Goal: Information Seeking & Learning: Learn about a topic

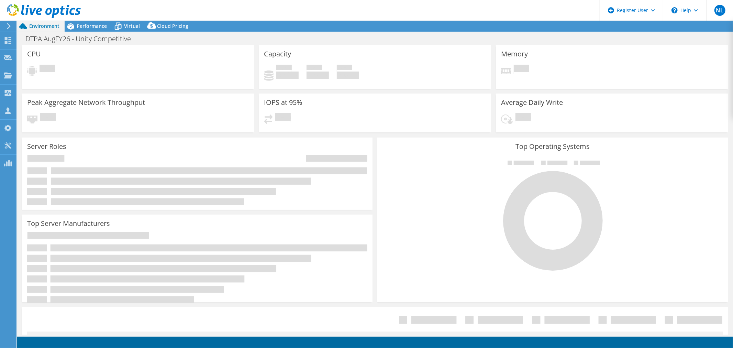
select select "USEast"
select select "USD"
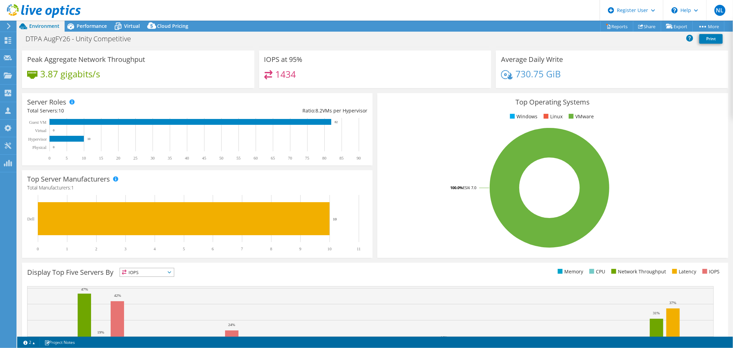
scroll to position [29, 0]
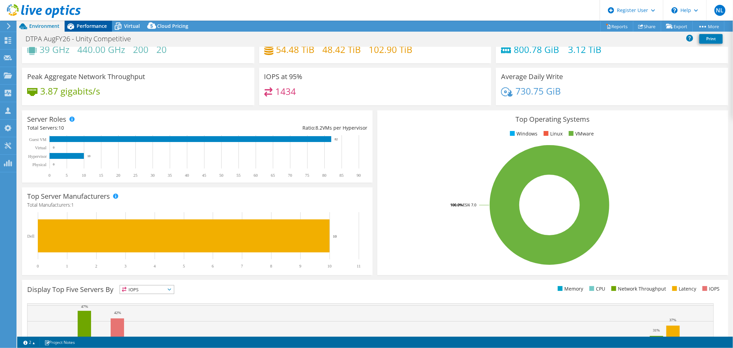
click at [92, 25] on span "Performance" at bounding box center [92, 26] width 30 height 7
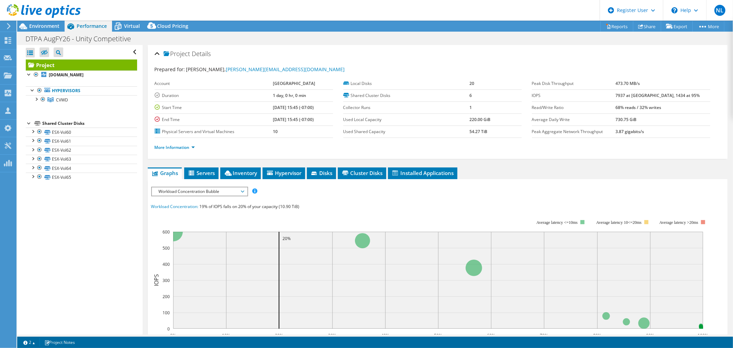
click at [67, 64] on link "Project" at bounding box center [81, 64] width 111 height 11
click at [237, 193] on span "Workload Concentration Bubble" at bounding box center [199, 191] width 88 height 8
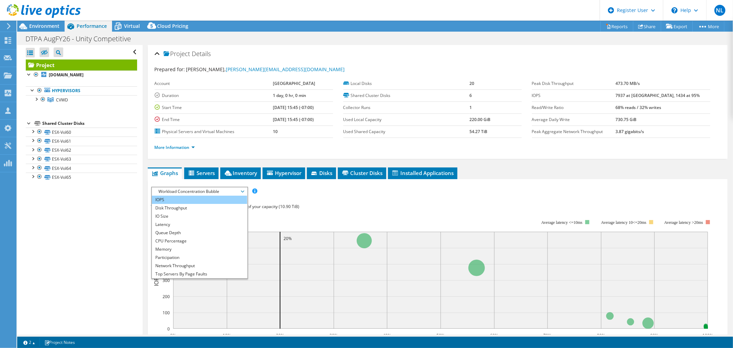
click at [230, 196] on li "IOPS" at bounding box center [199, 199] width 95 height 8
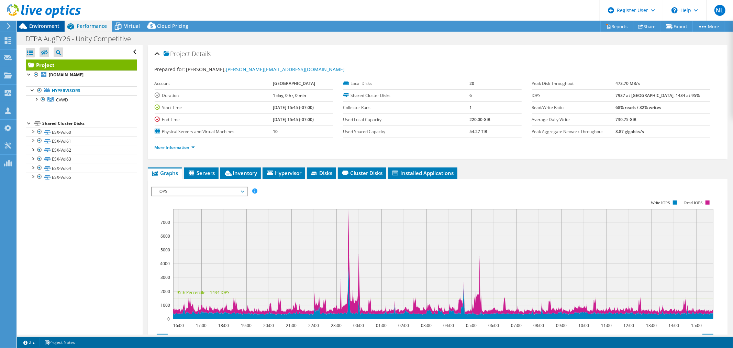
click at [59, 26] on span "Environment" at bounding box center [44, 26] width 30 height 7
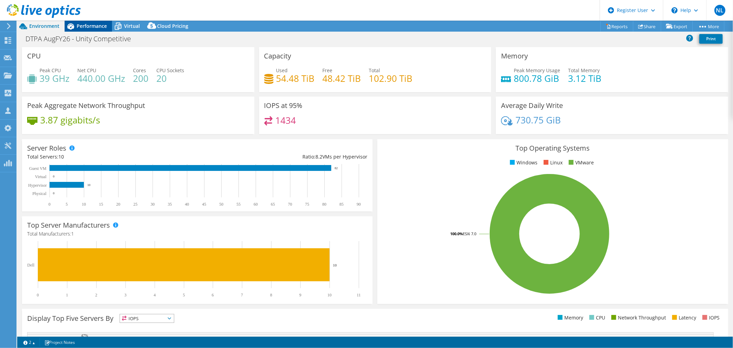
click at [84, 25] on span "Performance" at bounding box center [92, 26] width 30 height 7
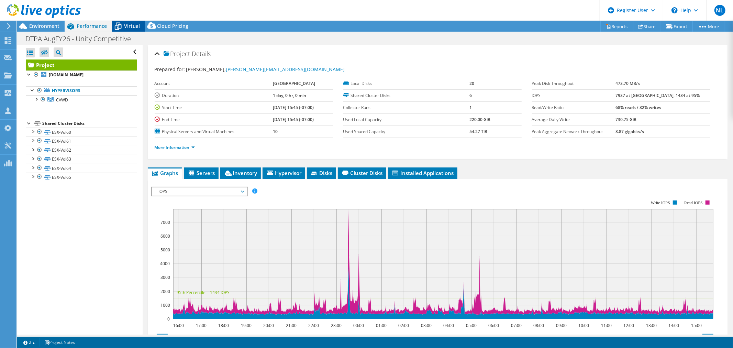
click at [115, 25] on icon at bounding box center [118, 26] width 12 height 12
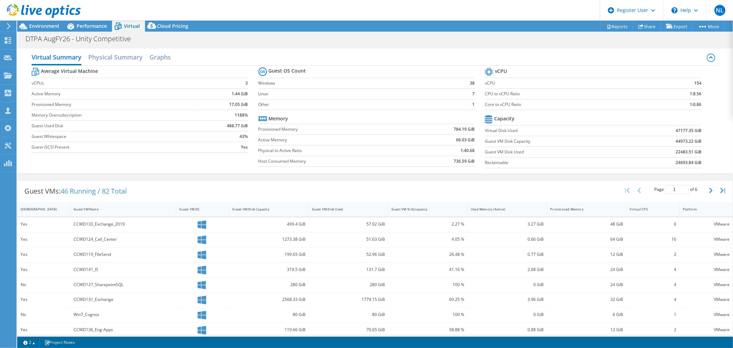
scroll to position [38, 0]
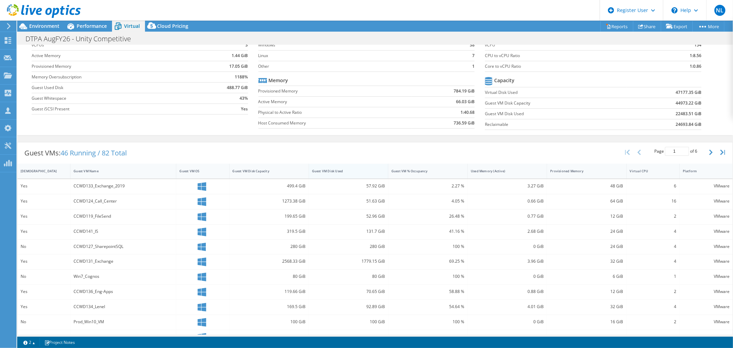
click at [330, 168] on div "Guest VM Disk Used" at bounding box center [344, 171] width 71 height 11
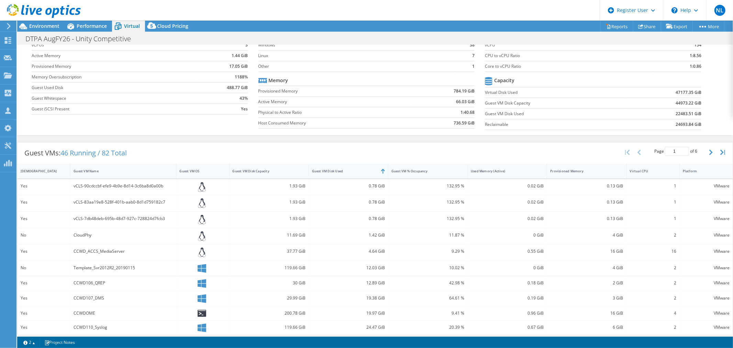
click at [330, 169] on div "Guest VM Disk Used" at bounding box center [344, 171] width 65 height 4
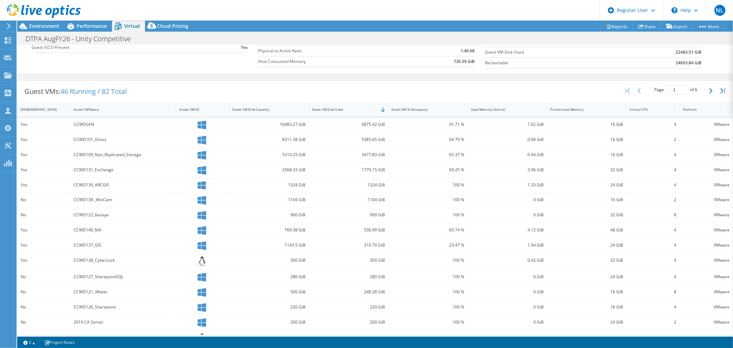
scroll to position [115, 0]
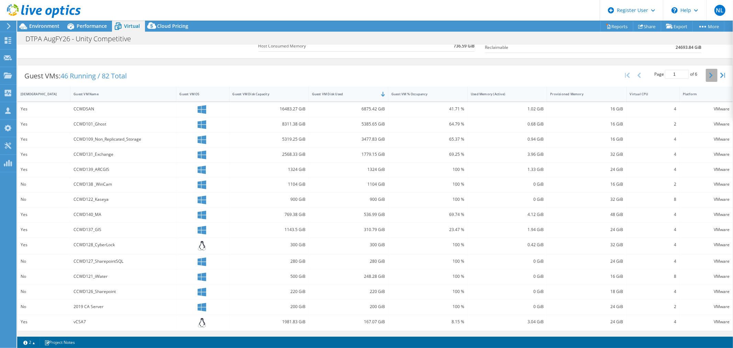
click at [705, 71] on button "button" at bounding box center [711, 75] width 12 height 13
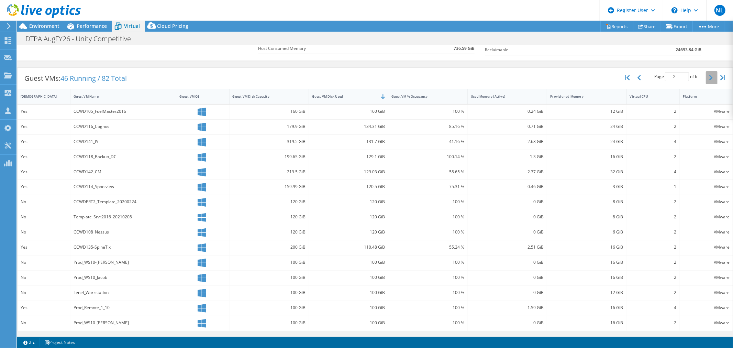
scroll to position [112, 0]
click at [637, 78] on icon "button" at bounding box center [638, 77] width 3 height 5
type input "1"
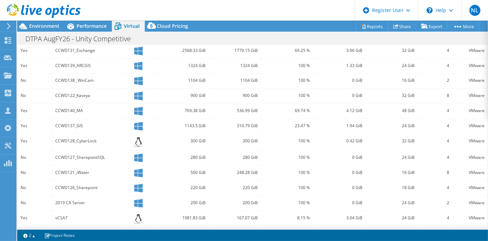
scroll to position [0, 0]
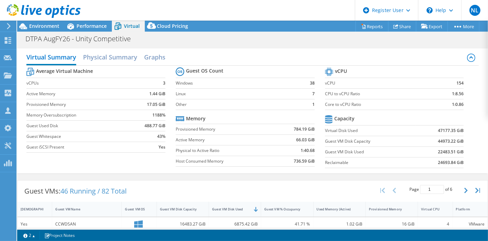
drag, startPoint x: 91, startPoint y: 27, endPoint x: 99, endPoint y: 44, distance: 19.2
click at [91, 27] on span "Performance" at bounding box center [92, 26] width 30 height 7
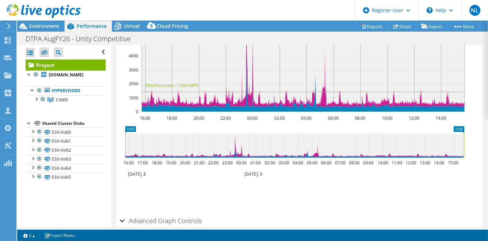
scroll to position [191, 0]
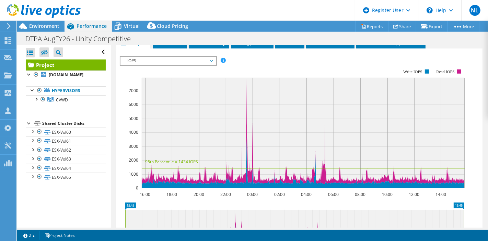
click at [186, 57] on span "IOPS" at bounding box center [168, 61] width 88 height 8
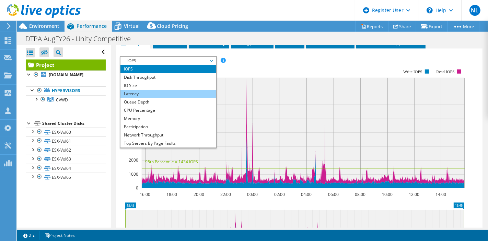
click at [170, 93] on li "Latency" at bounding box center [168, 94] width 95 height 8
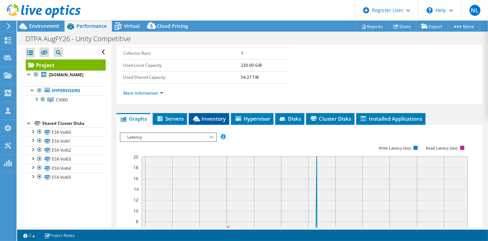
scroll to position [153, 0]
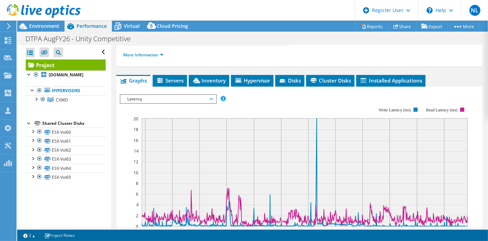
click at [205, 98] on span "Latency" at bounding box center [168, 99] width 88 height 8
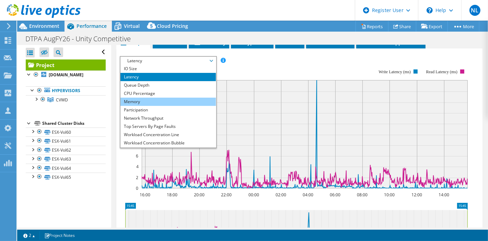
scroll to position [24, 0]
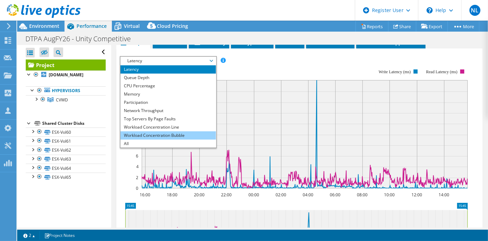
click at [164, 133] on li "Workload Concentration Bubble" at bounding box center [168, 135] width 95 height 8
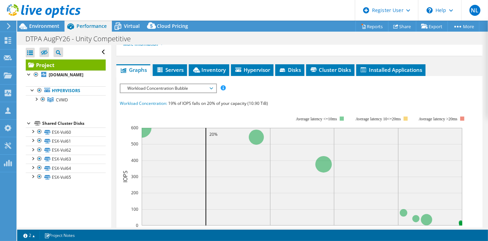
scroll to position [153, 0]
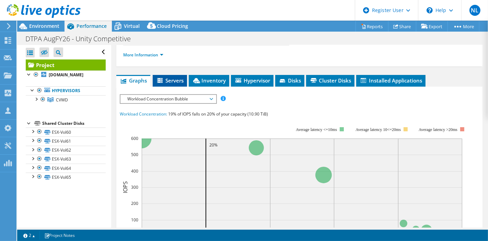
click at [172, 80] on span "Servers" at bounding box center [169, 80] width 27 height 7
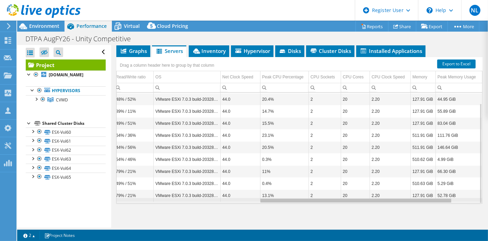
scroll to position [0, 0]
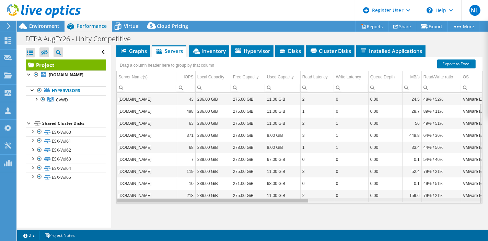
drag, startPoint x: 304, startPoint y: 200, endPoint x: 179, endPoint y: 194, distance: 124.8
click at [179, 194] on body "NL Dell User [PERSON_NAME] [PERSON_NAME][EMAIL_ADDRESS][PERSON_NAME][DOMAIN_NAM…" at bounding box center [244, 120] width 488 height 241
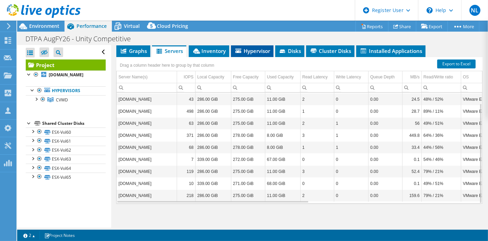
click at [258, 51] on span "Hypervisor" at bounding box center [253, 50] width 36 height 7
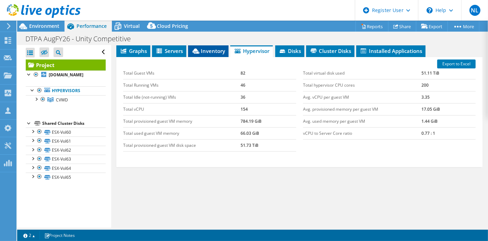
click at [208, 50] on span "Inventory" at bounding box center [209, 50] width 34 height 7
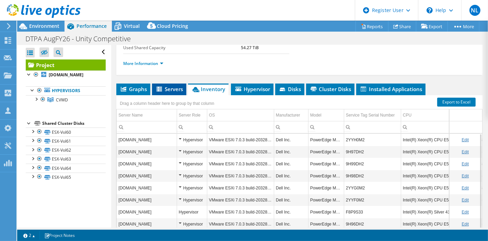
click at [162, 89] on icon at bounding box center [159, 89] width 5 height 5
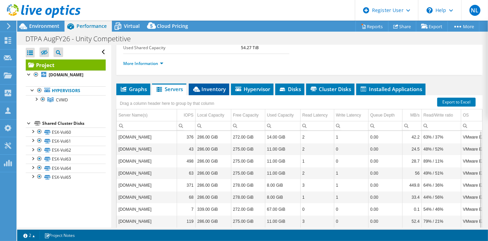
click at [209, 92] on li "Inventory" at bounding box center [209, 89] width 41 height 12
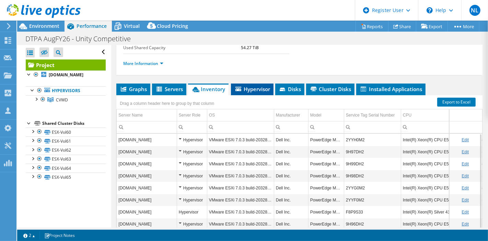
click at [250, 90] on span "Hypervisor" at bounding box center [253, 89] width 36 height 7
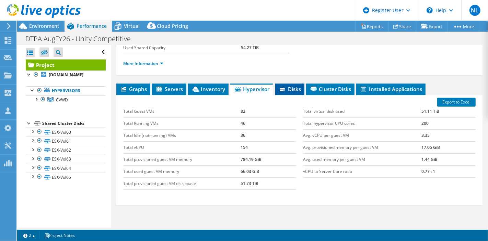
click at [296, 88] on span "Disks" at bounding box center [290, 89] width 22 height 7
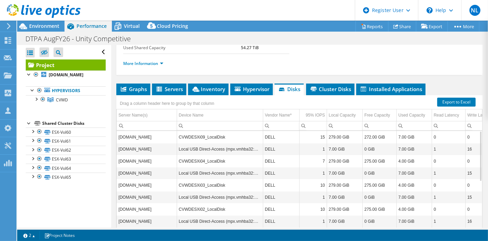
click at [290, 87] on span "Disks" at bounding box center [289, 89] width 22 height 7
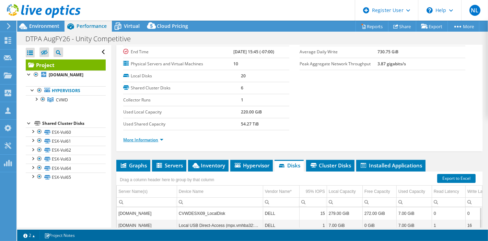
click at [158, 138] on link "More Information" at bounding box center [143, 140] width 40 height 6
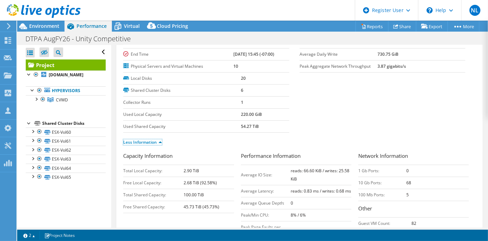
scroll to position [114, 0]
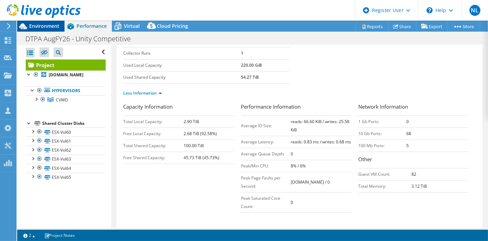
click at [47, 28] on span "Environment" at bounding box center [44, 26] width 30 height 7
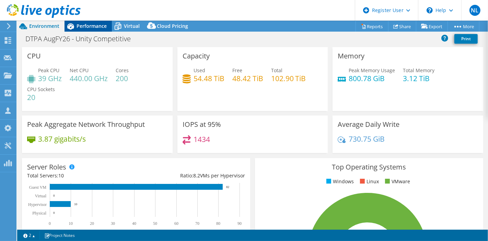
click at [98, 23] on span "Performance" at bounding box center [92, 26] width 30 height 7
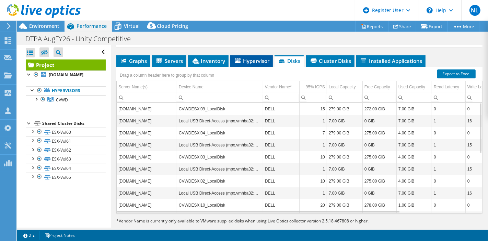
scroll to position [305, 0]
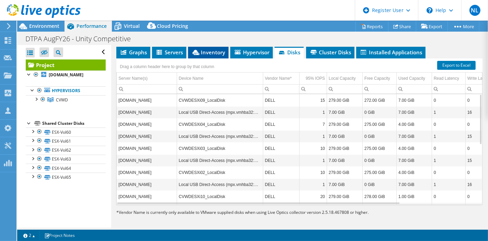
click at [208, 52] on span "Inventory" at bounding box center [209, 52] width 34 height 7
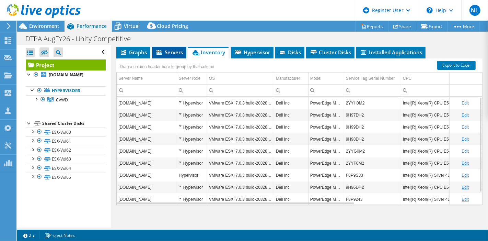
click at [163, 50] on icon at bounding box center [160, 53] width 7 height 6
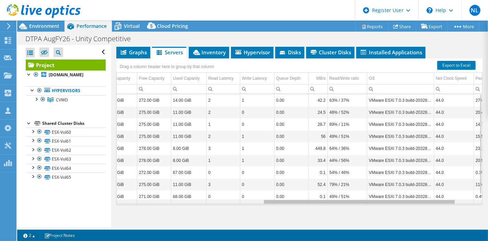
scroll to position [0, 0]
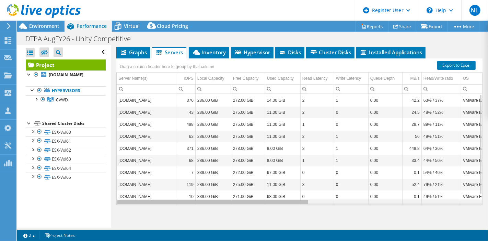
drag, startPoint x: 295, startPoint y: 201, endPoint x: 237, endPoint y: 187, distance: 59.8
click at [241, 192] on body "NL Dell User [PERSON_NAME] [PERSON_NAME][EMAIL_ADDRESS][PERSON_NAME][DOMAIN_NAM…" at bounding box center [244, 120] width 488 height 241
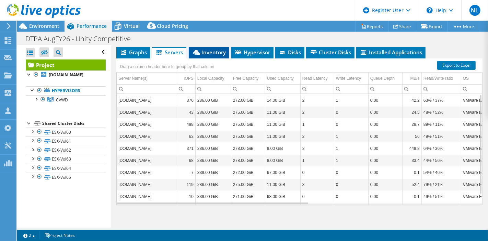
click at [212, 49] on span "Inventory" at bounding box center [209, 52] width 34 height 7
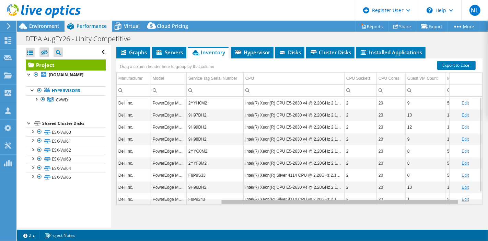
scroll to position [0, 167]
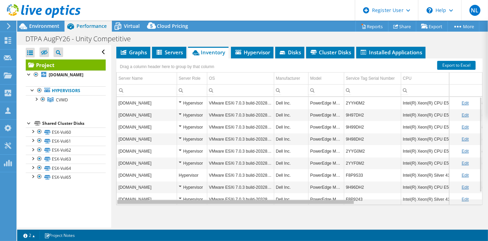
drag, startPoint x: 343, startPoint y: 199, endPoint x: 251, endPoint y: 196, distance: 92.4
click at [251, 196] on body "NL Dell User [PERSON_NAME] [PERSON_NAME][EMAIL_ADDRESS][PERSON_NAME][DOMAIN_NAM…" at bounding box center [244, 120] width 488 height 241
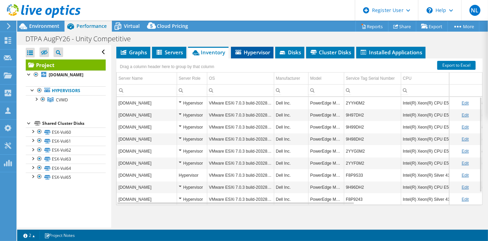
click at [245, 52] on span "Hypervisor" at bounding box center [253, 52] width 36 height 7
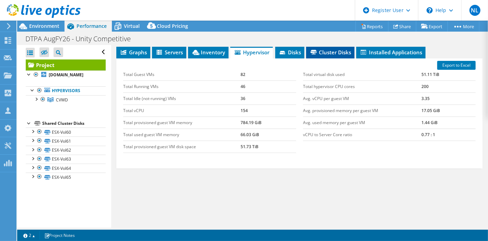
click at [316, 49] on span "Cluster Disks" at bounding box center [331, 52] width 42 height 7
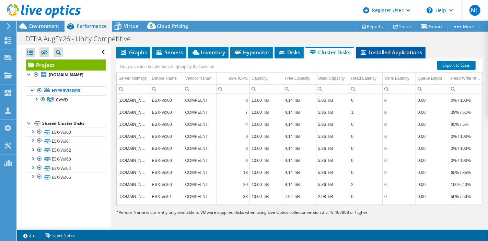
click at [374, 52] on span "Installed Applications" at bounding box center [391, 52] width 63 height 7
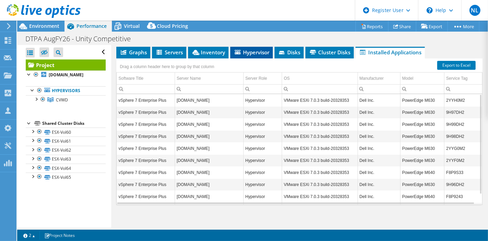
click at [258, 51] on span "Hypervisor" at bounding box center [252, 52] width 36 height 7
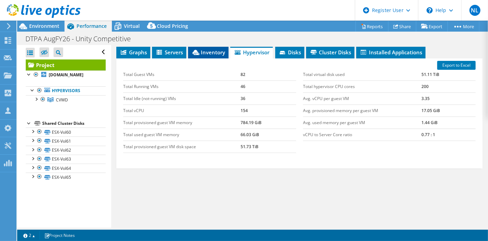
click at [199, 50] on icon at bounding box center [196, 52] width 7 height 5
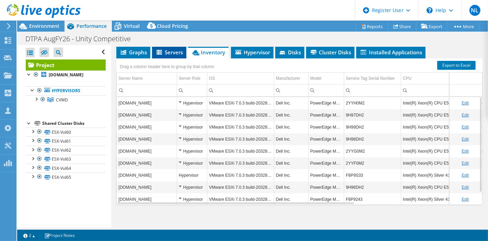
click at [173, 49] on span "Servers" at bounding box center [169, 52] width 27 height 7
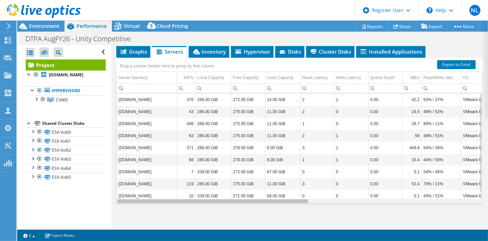
drag, startPoint x: 297, startPoint y: 200, endPoint x: 256, endPoint y: 201, distance: 41.6
click at [256, 201] on body "NL Dell User [PERSON_NAME] [PERSON_NAME][EMAIL_ADDRESS][PERSON_NAME][DOMAIN_NAM…" at bounding box center [244, 120] width 488 height 241
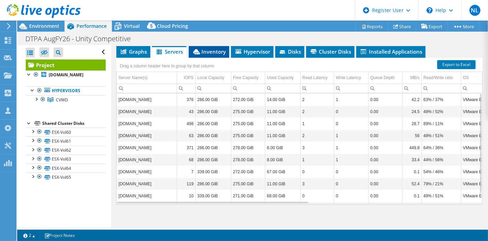
click at [215, 49] on span "Inventory" at bounding box center [209, 51] width 34 height 7
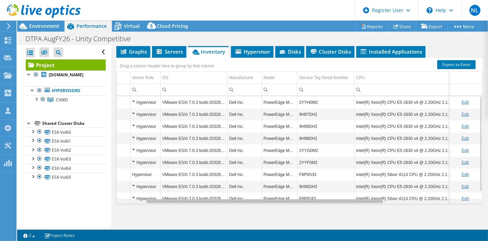
drag, startPoint x: 330, startPoint y: 199, endPoint x: 365, endPoint y: 196, distance: 34.8
click at [365, 196] on body "NL Dell User [PERSON_NAME] [PERSON_NAME][EMAIL_ADDRESS][PERSON_NAME][DOMAIN_NAM…" at bounding box center [244, 120] width 488 height 241
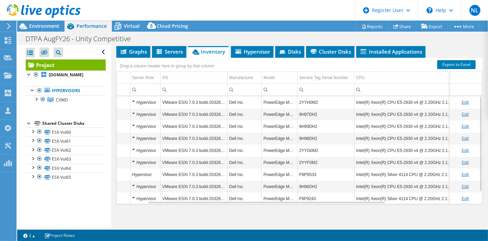
click at [308, 100] on td "2YYH0M2" at bounding box center [325, 102] width 57 height 12
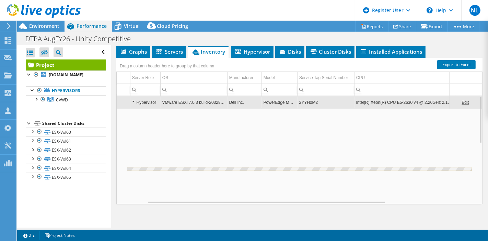
scroll to position [0, 47]
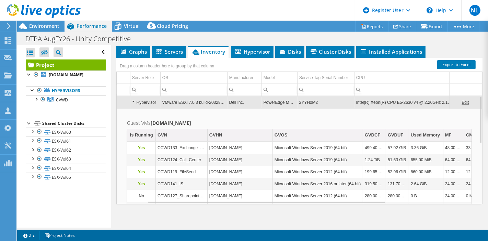
click at [307, 99] on td "2YYH0M2" at bounding box center [325, 102] width 57 height 12
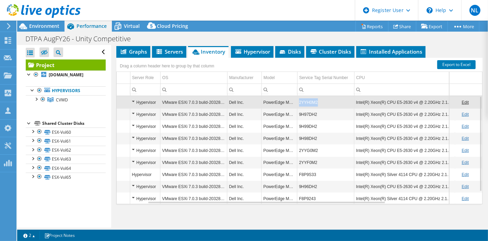
drag, startPoint x: 300, startPoint y: 99, endPoint x: 325, endPoint y: 100, distance: 25.1
click at [325, 100] on td "2YYH0M2" at bounding box center [325, 102] width 57 height 12
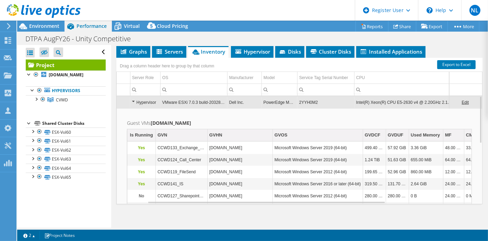
click at [325, 100] on td "2YYH0M2" at bounding box center [325, 102] width 57 height 12
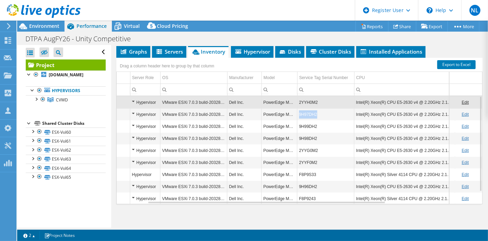
drag, startPoint x: 300, startPoint y: 111, endPoint x: 317, endPoint y: 110, distance: 17.2
click at [317, 110] on td "9H97DH2" at bounding box center [325, 114] width 57 height 12
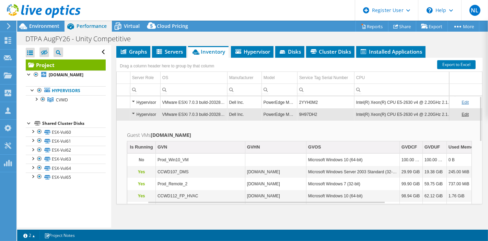
copy td "9H97DH2"
drag, startPoint x: 300, startPoint y: 111, endPoint x: 317, endPoint y: 112, distance: 16.5
click at [317, 112] on td "9H97DH2" at bounding box center [325, 114] width 57 height 12
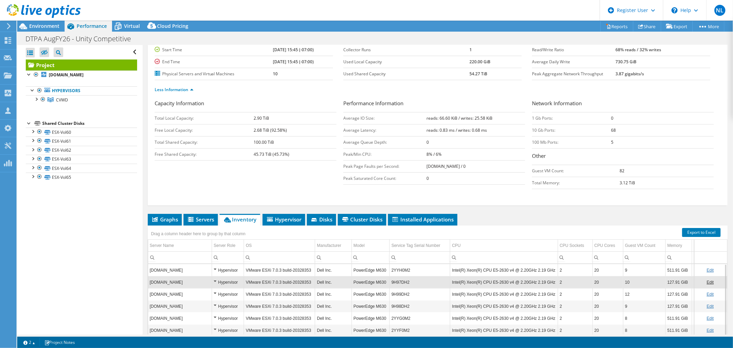
scroll to position [44, 0]
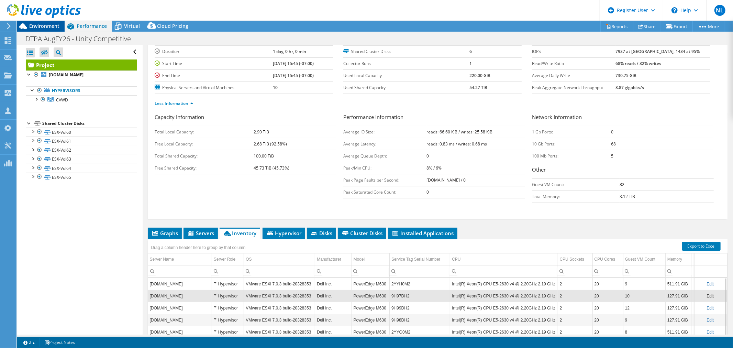
click at [42, 25] on span "Environment" at bounding box center [44, 26] width 30 height 7
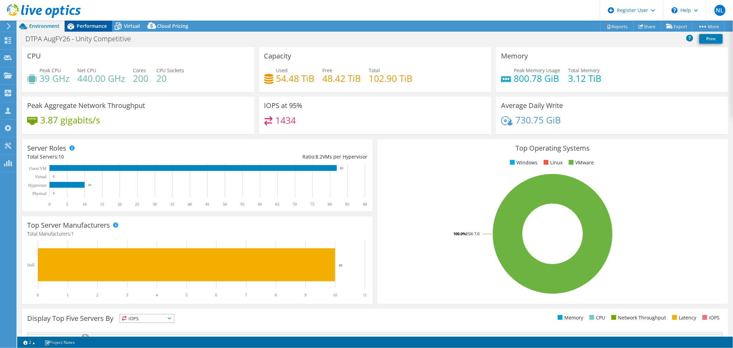
click at [88, 28] on span "Performance" at bounding box center [92, 26] width 30 height 7
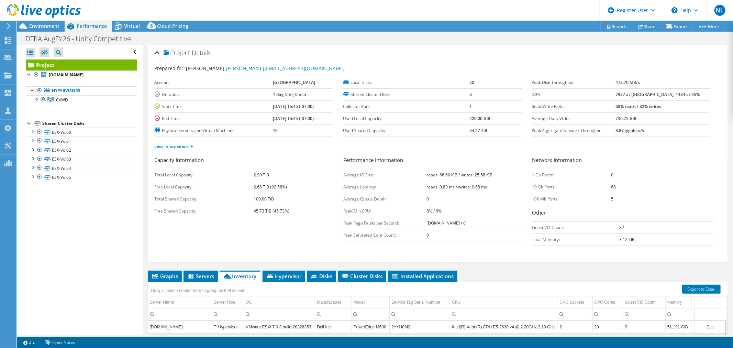
scroll to position [0, 0]
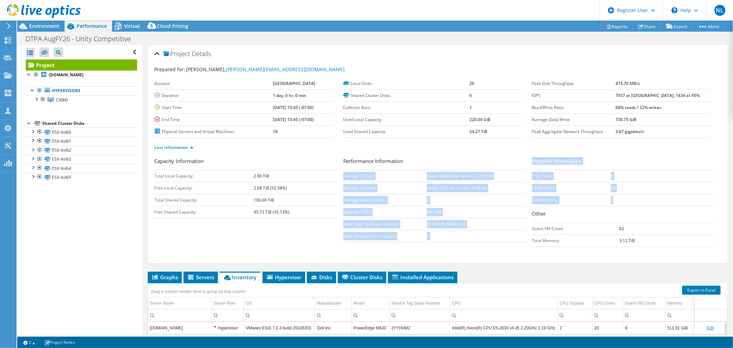
drag, startPoint x: 527, startPoint y: 157, endPoint x: 623, endPoint y: 201, distance: 105.4
click at [623, 201] on div "Capacity Information Total Local Capacity: 2.90 TiB Free Local Capacity: 2.68 T…" at bounding box center [438, 203] width 566 height 93
click at [623, 201] on td "5" at bounding box center [662, 200] width 103 height 12
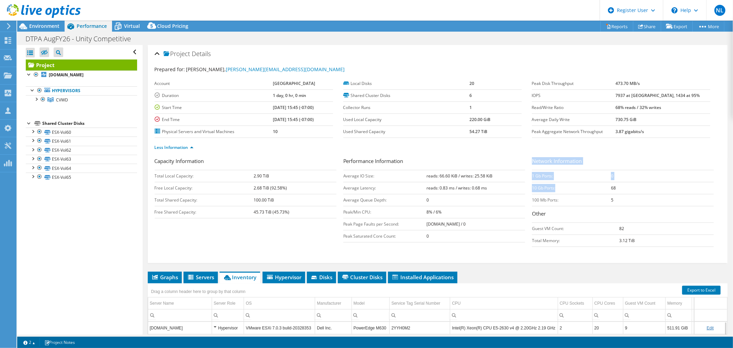
drag, startPoint x: 529, startPoint y: 160, endPoint x: 570, endPoint y: 182, distance: 46.9
click at [570, 182] on div "Network Information 1 Gb Ports: 0 10 Gb Ports: 68 100 Mb Ports: 5 Other Guest V…" at bounding box center [626, 202] width 189 height 90
click at [592, 188] on td "10 Gb Ports:" at bounding box center [571, 188] width 79 height 12
click at [629, 199] on td "5" at bounding box center [662, 200] width 103 height 12
drag, startPoint x: 528, startPoint y: 157, endPoint x: 613, endPoint y: 203, distance: 96.8
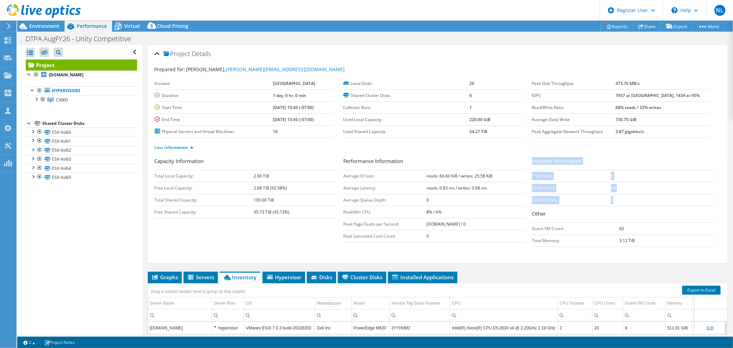
click at [613, 203] on div "Network Information 1 Gb Ports: 0 10 Gb Ports: 68 100 Mb Ports: 5 Other Guest V…" at bounding box center [626, 202] width 189 height 90
click at [613, 203] on td "5" at bounding box center [662, 200] width 103 height 12
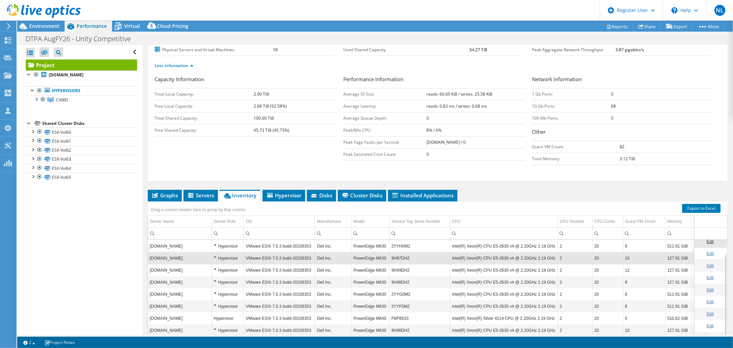
scroll to position [120, 0]
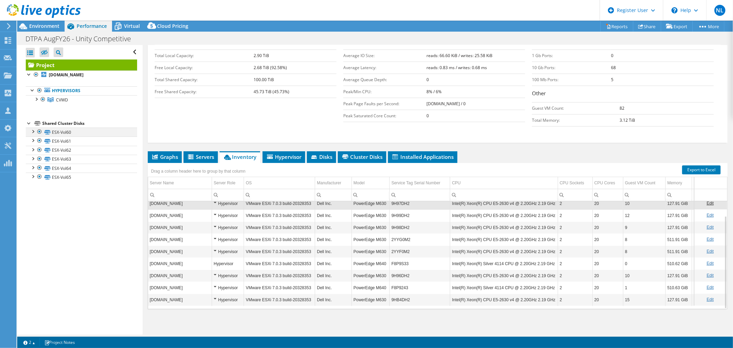
click at [33, 131] on div at bounding box center [32, 130] width 7 height 7
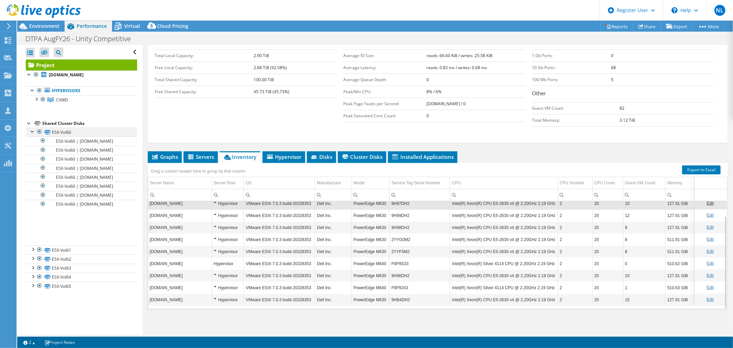
click at [33, 131] on div at bounding box center [32, 130] width 7 height 7
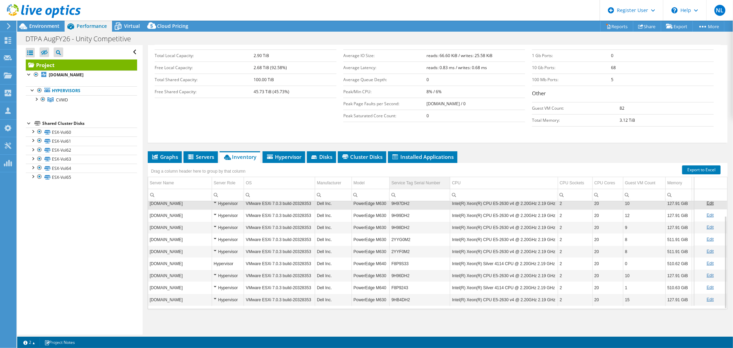
scroll to position [82, 0]
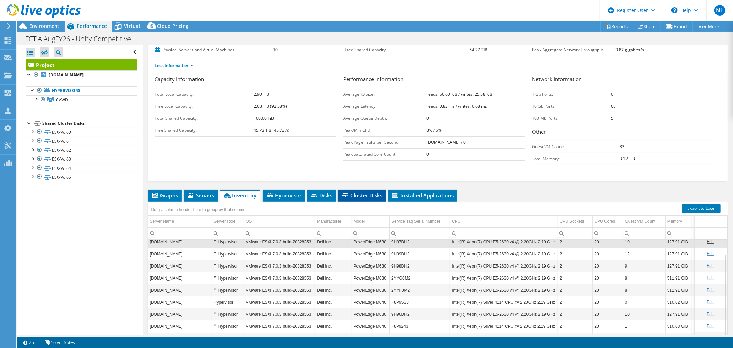
click at [365, 192] on span "Cluster Disks" at bounding box center [362, 195] width 42 height 7
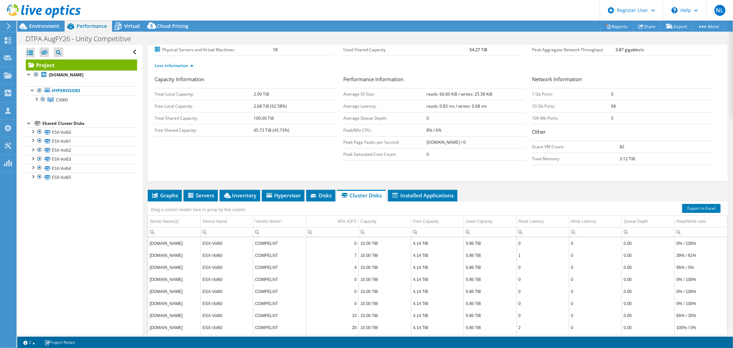
scroll to position [120, 0]
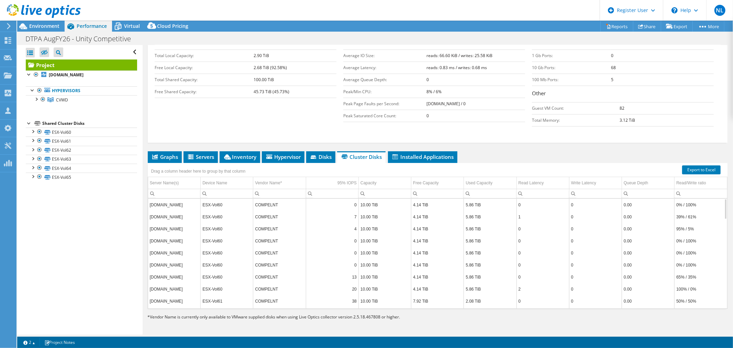
click at [262, 206] on td "COMPELNT" at bounding box center [279, 205] width 53 height 12
click at [158, 158] on span "Graphs" at bounding box center [164, 156] width 27 height 7
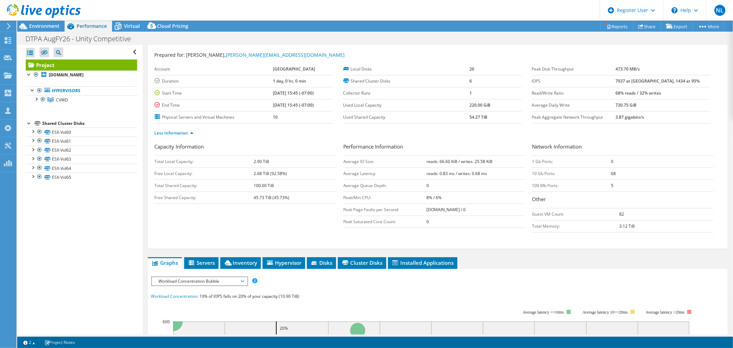
scroll to position [0, 0]
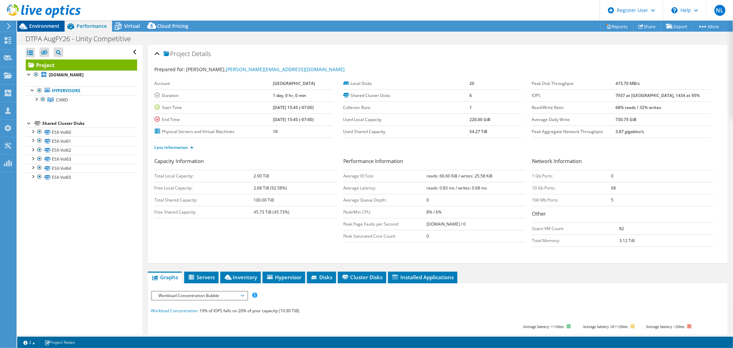
click at [35, 28] on span "Environment" at bounding box center [44, 26] width 30 height 7
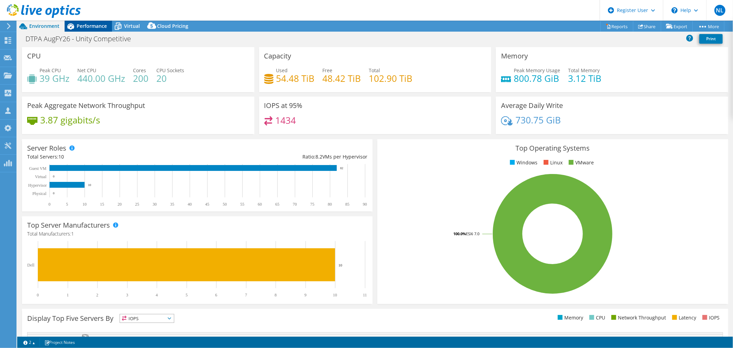
click at [81, 24] on span "Performance" at bounding box center [92, 26] width 30 height 7
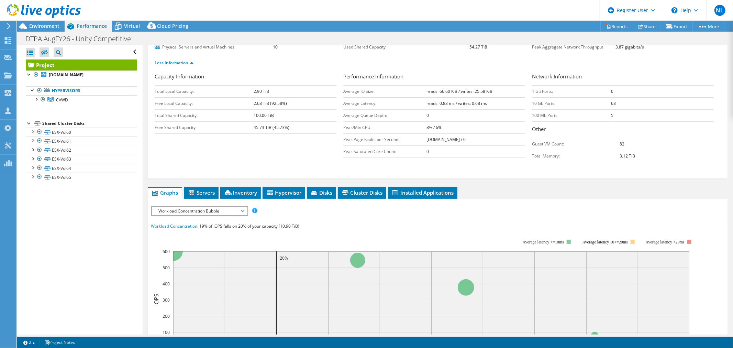
scroll to position [114, 0]
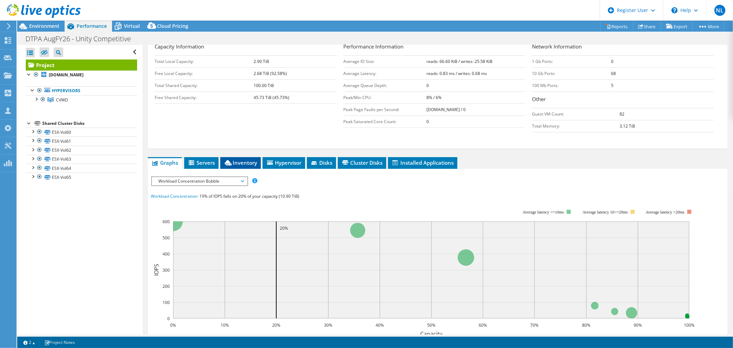
click at [233, 162] on span "Inventory" at bounding box center [241, 162] width 34 height 7
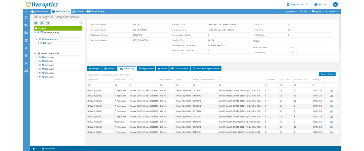
scroll to position [120, 0]
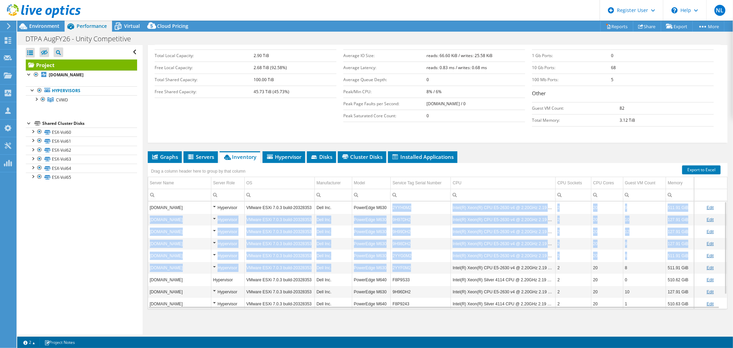
drag, startPoint x: 390, startPoint y: 205, endPoint x: 418, endPoint y: 264, distance: 64.8
click at [418, 264] on tbody "[DOMAIN_NAME] Hypervisor VMware ESXi 7.0.3 build-20328353 Dell Inc. PowerEdge M…" at bounding box center [437, 261] width 579 height 120
click at [418, 262] on td "2YYF0M2" at bounding box center [421, 267] width 60 height 12
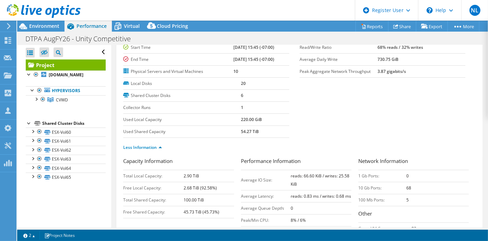
scroll to position [0, 0]
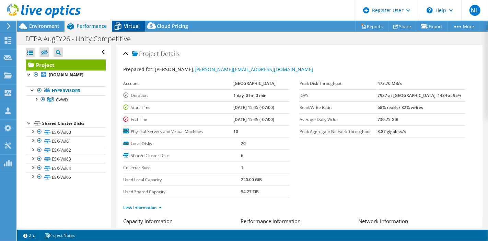
click at [121, 28] on icon at bounding box center [118, 26] width 12 height 12
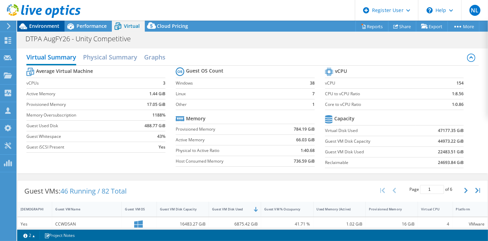
click at [44, 28] on span "Environment" at bounding box center [44, 26] width 30 height 7
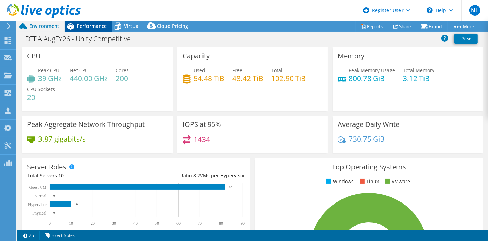
click at [91, 25] on span "Performance" at bounding box center [92, 26] width 30 height 7
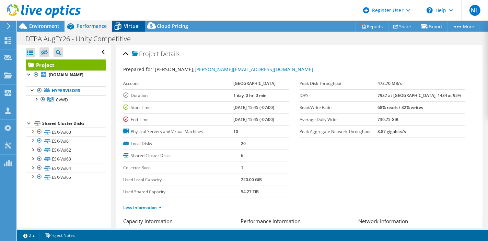
click at [127, 23] on span "Virtual" at bounding box center [132, 26] width 16 height 7
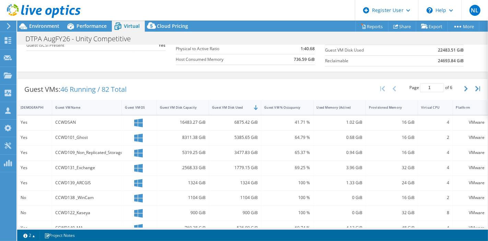
scroll to position [114, 0]
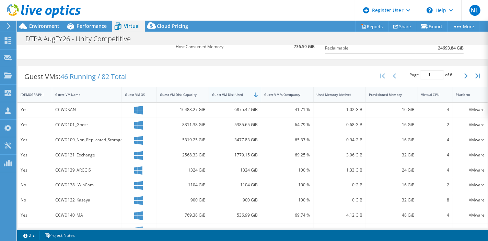
click at [235, 97] on div "Guest VM Disk Used" at bounding box center [231, 94] width 44 height 11
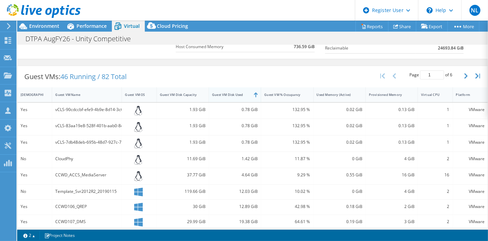
click at [235, 97] on div "Guest VM Disk Used" at bounding box center [231, 94] width 44 height 11
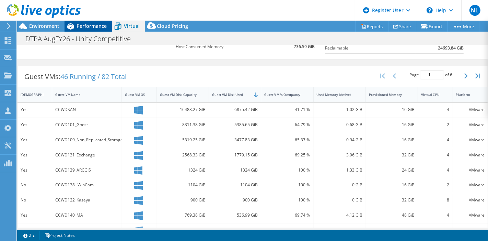
click at [82, 27] on span "Performance" at bounding box center [92, 26] width 30 height 7
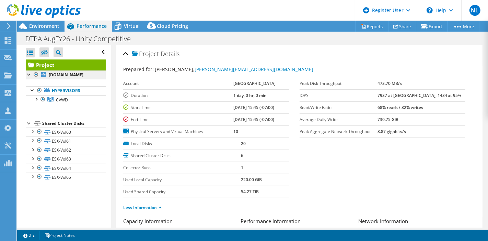
scroll to position [0, 0]
click at [35, 98] on div at bounding box center [36, 98] width 7 height 7
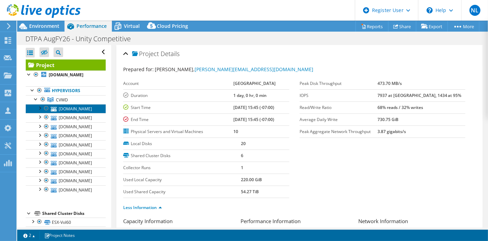
click at [70, 108] on link "[DOMAIN_NAME]" at bounding box center [66, 108] width 80 height 9
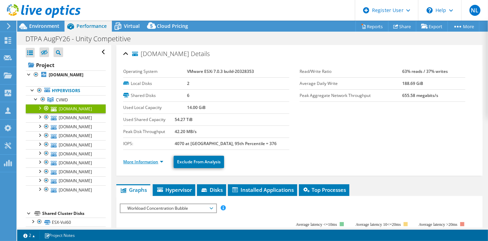
click at [150, 160] on link "More Information" at bounding box center [143, 162] width 40 height 6
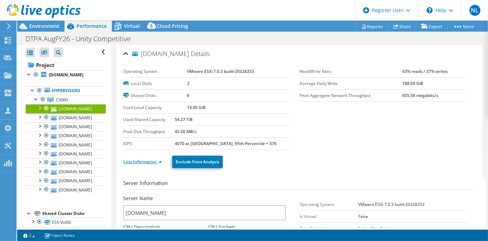
click at [160, 159] on link "Less Information" at bounding box center [142, 162] width 39 height 6
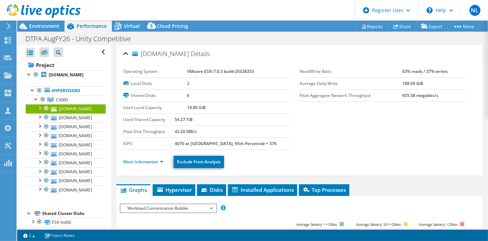
click at [371, 154] on ul "More Information Exclude From Analysis" at bounding box center [299, 161] width 353 height 14
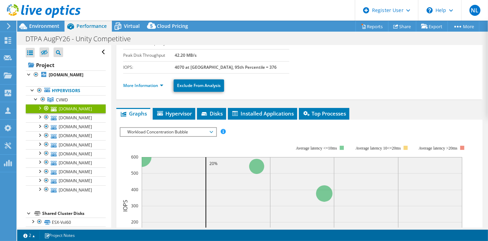
scroll to position [114, 0]
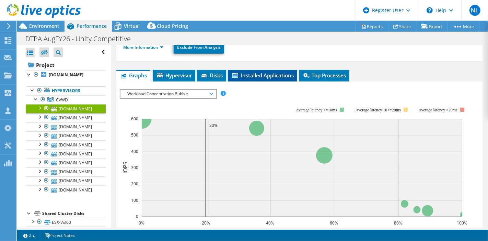
click at [257, 75] on span "Installed Applications" at bounding box center [263, 75] width 63 height 7
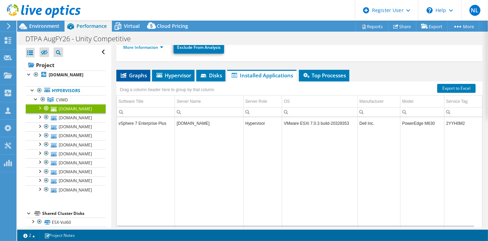
click at [138, 75] on span "Graphs" at bounding box center [133, 75] width 27 height 7
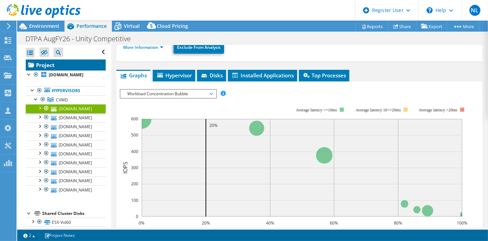
click at [71, 64] on link "Project" at bounding box center [66, 64] width 80 height 11
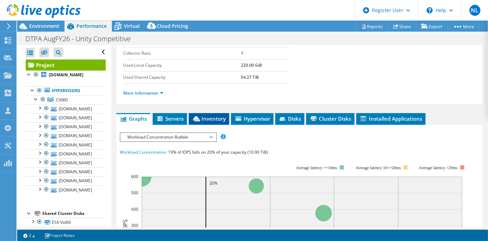
click at [222, 119] on span "Inventory" at bounding box center [209, 118] width 34 height 7
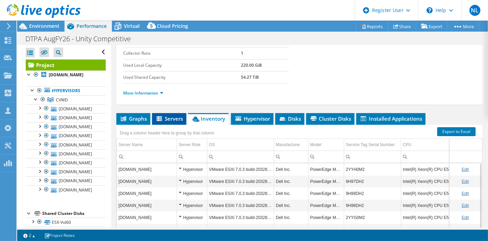
click at [174, 120] on span "Servers" at bounding box center [169, 118] width 27 height 7
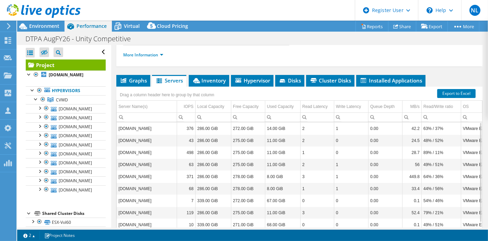
scroll to position [182, 0]
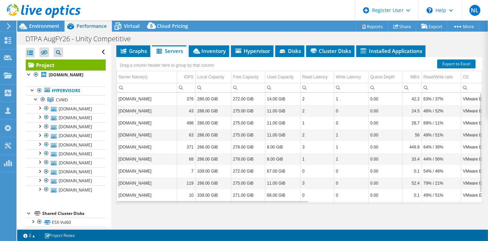
click at [72, 64] on link "Project" at bounding box center [66, 64] width 80 height 11
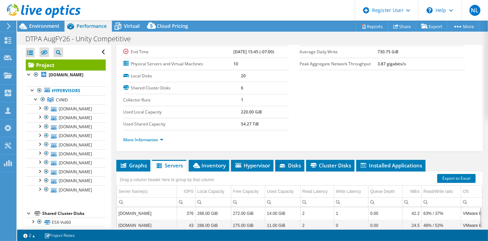
scroll to position [0, 0]
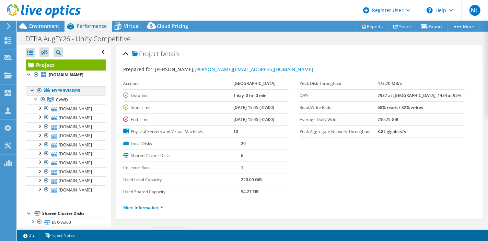
click at [30, 88] on div at bounding box center [32, 89] width 7 height 7
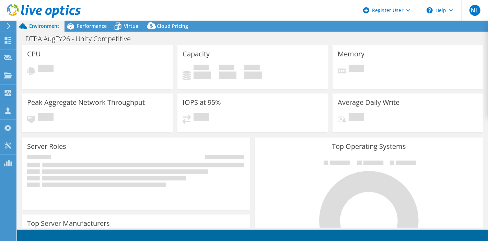
select select "USEast"
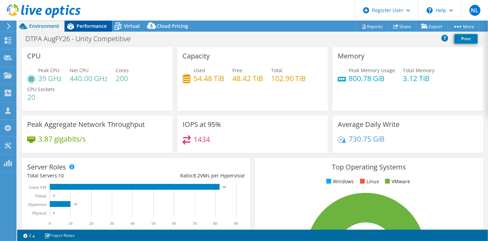
click at [85, 26] on span "Performance" at bounding box center [92, 26] width 30 height 7
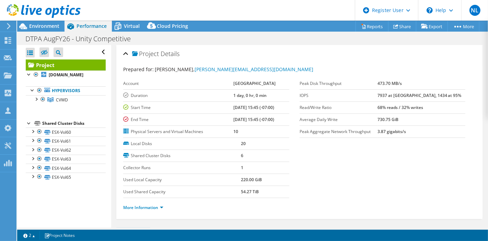
scroll to position [76, 0]
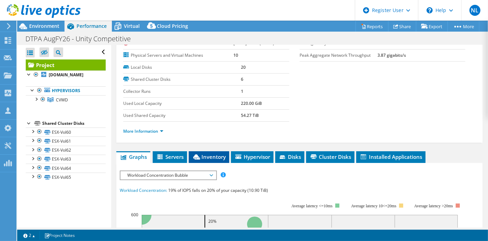
click at [210, 154] on span "Inventory" at bounding box center [209, 156] width 34 height 7
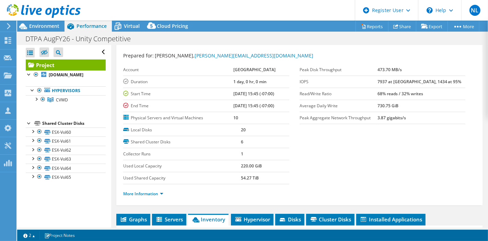
scroll to position [0, 0]
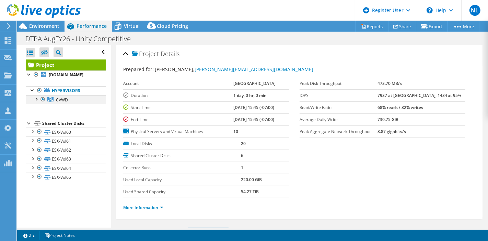
click at [36, 100] on div at bounding box center [36, 98] width 7 height 7
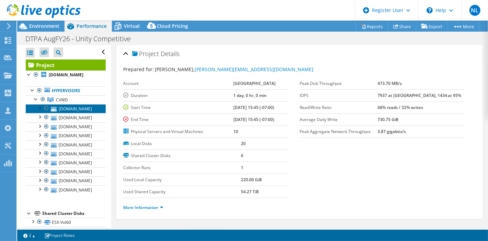
click at [82, 106] on link "[DOMAIN_NAME]" at bounding box center [66, 108] width 80 height 9
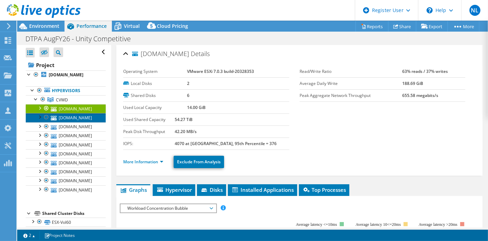
click at [60, 115] on link "[DOMAIN_NAME]" at bounding box center [66, 117] width 80 height 9
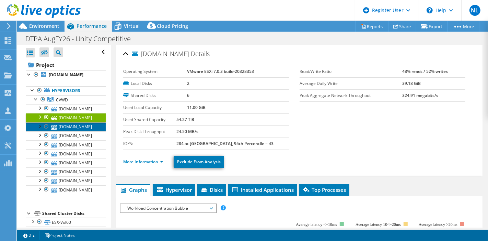
click at [68, 128] on link "[DOMAIN_NAME]" at bounding box center [66, 126] width 80 height 9
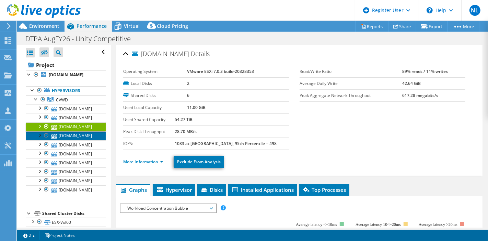
click at [70, 135] on link "[DOMAIN_NAME]" at bounding box center [66, 135] width 80 height 9
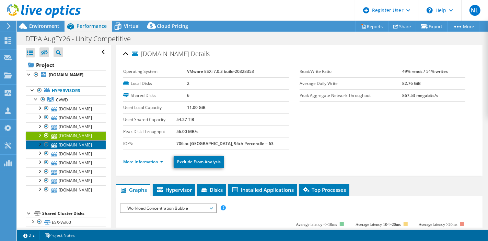
click at [70, 146] on link "[DOMAIN_NAME]" at bounding box center [66, 144] width 80 height 9
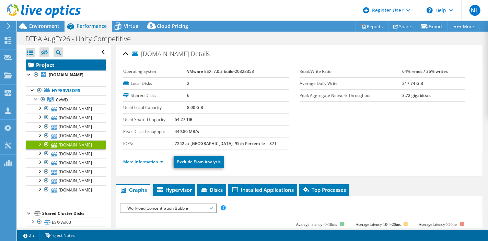
click at [59, 67] on link "Project" at bounding box center [66, 64] width 80 height 11
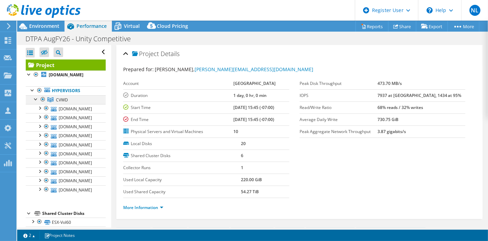
click at [34, 101] on li "CVWD cvwdesxi09.administration.com ESX-Vol60 ESX-Vol61" at bounding box center [66, 144] width 80 height 99
click at [35, 98] on div at bounding box center [36, 98] width 7 height 7
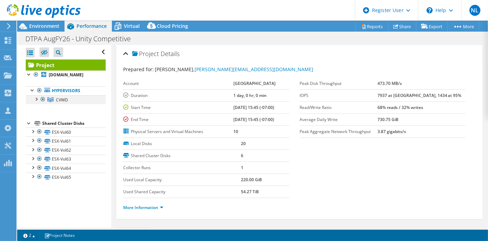
click at [36, 97] on div at bounding box center [36, 98] width 7 height 7
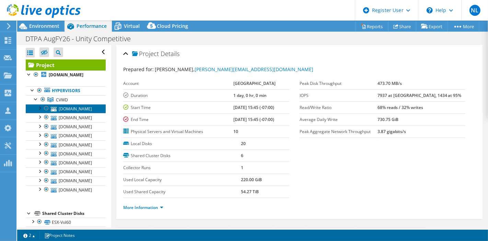
click at [65, 109] on link "[DOMAIN_NAME]" at bounding box center [66, 108] width 80 height 9
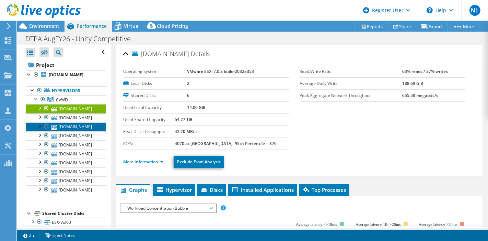
click at [72, 127] on link "[DOMAIN_NAME]" at bounding box center [66, 126] width 80 height 9
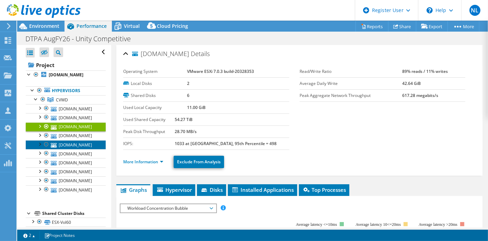
click at [72, 140] on link "[DOMAIN_NAME]" at bounding box center [66, 144] width 80 height 9
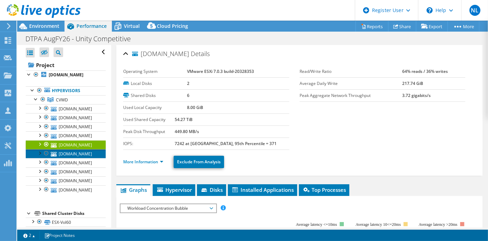
click at [72, 149] on link "[DOMAIN_NAME]" at bounding box center [66, 153] width 80 height 9
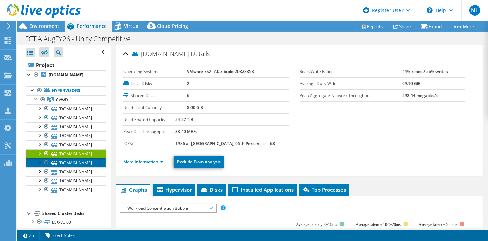
click at [72, 160] on link "[DOMAIN_NAME]" at bounding box center [66, 162] width 80 height 9
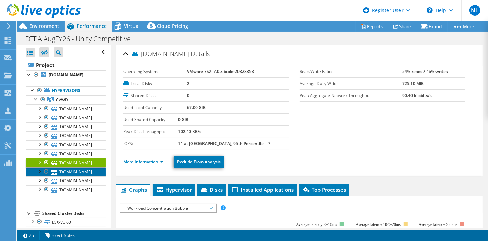
click at [72, 169] on link "[DOMAIN_NAME]" at bounding box center [66, 171] width 80 height 9
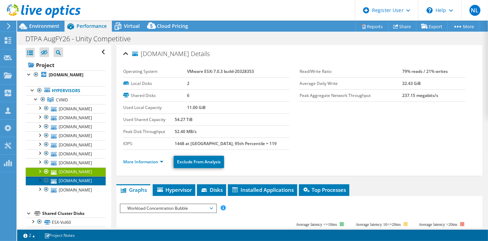
click at [72, 177] on link "[DOMAIN_NAME]" at bounding box center [66, 180] width 80 height 9
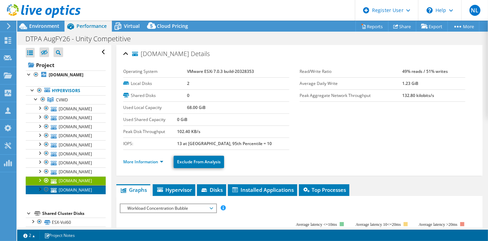
click at [71, 186] on link "[DOMAIN_NAME]" at bounding box center [66, 189] width 80 height 9
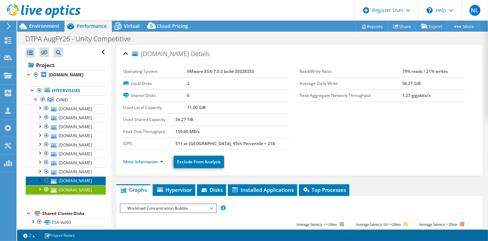
click at [69, 178] on link "[DOMAIN_NAME]" at bounding box center [66, 180] width 80 height 9
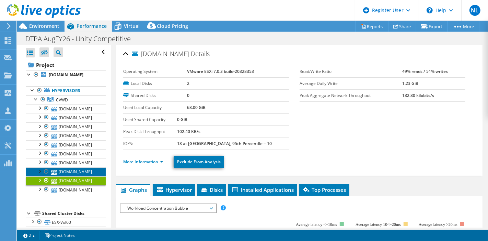
click at [69, 169] on link "[DOMAIN_NAME]" at bounding box center [66, 171] width 80 height 9
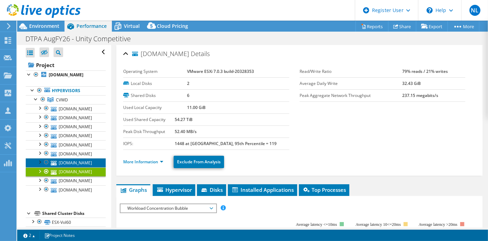
click at [71, 161] on link "[DOMAIN_NAME]" at bounding box center [66, 162] width 80 height 9
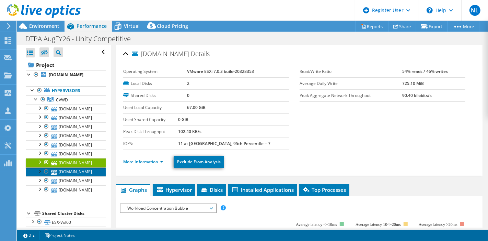
click at [71, 170] on link "[DOMAIN_NAME]" at bounding box center [66, 171] width 80 height 9
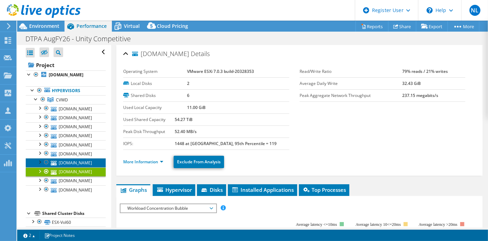
click at [70, 161] on link "[DOMAIN_NAME]" at bounding box center [66, 162] width 80 height 9
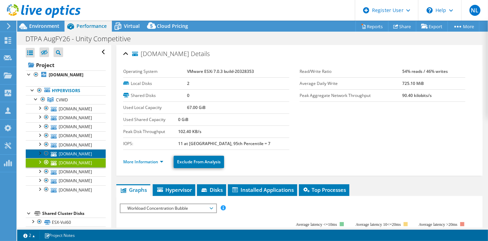
click at [70, 151] on link "[DOMAIN_NAME]" at bounding box center [66, 153] width 80 height 9
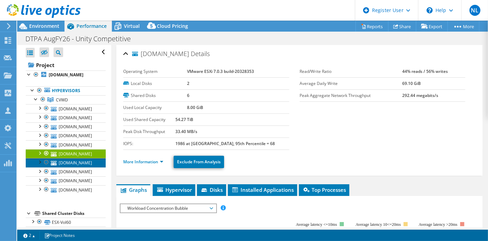
click at [70, 161] on link "[DOMAIN_NAME]" at bounding box center [66, 162] width 80 height 9
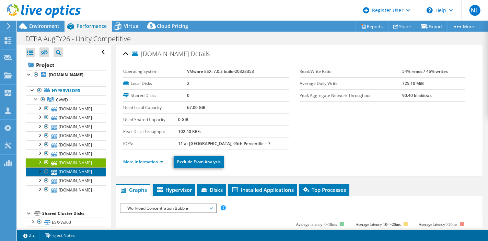
click at [72, 173] on link "[DOMAIN_NAME]" at bounding box center [66, 171] width 80 height 9
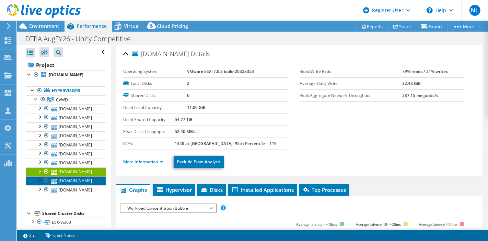
click at [72, 177] on link "[DOMAIN_NAME]" at bounding box center [66, 180] width 80 height 9
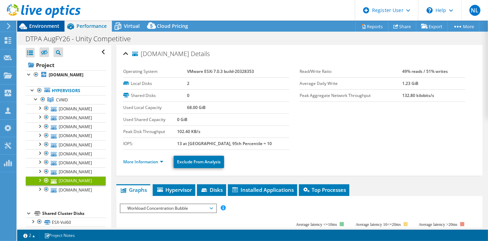
click at [26, 25] on icon at bounding box center [23, 26] width 12 height 12
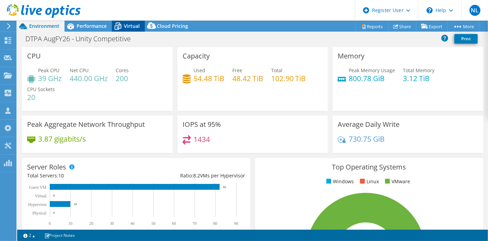
click at [132, 23] on span "Virtual" at bounding box center [132, 26] width 16 height 7
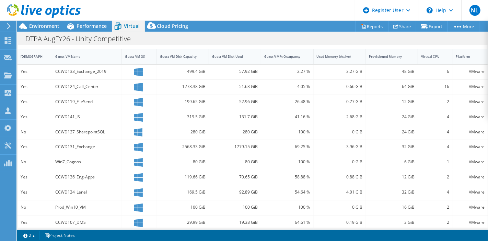
scroll to position [114, 0]
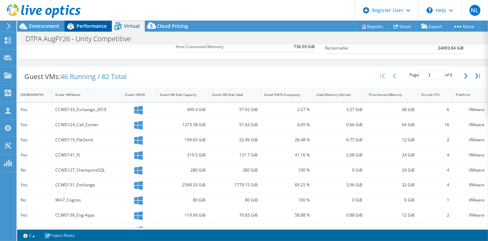
click at [95, 27] on span "Performance" at bounding box center [92, 26] width 30 height 7
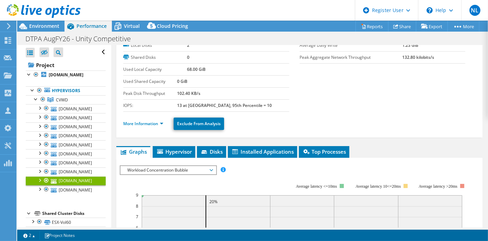
scroll to position [0, 0]
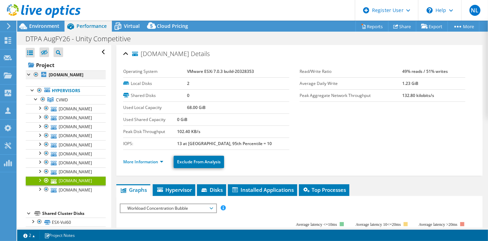
click at [29, 76] on div at bounding box center [29, 73] width 7 height 7
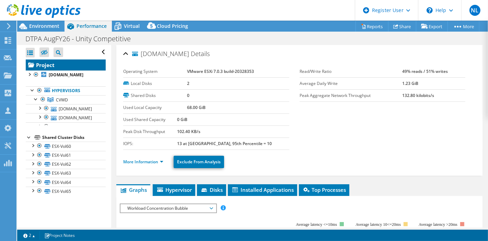
click at [40, 64] on link "Project" at bounding box center [66, 64] width 80 height 11
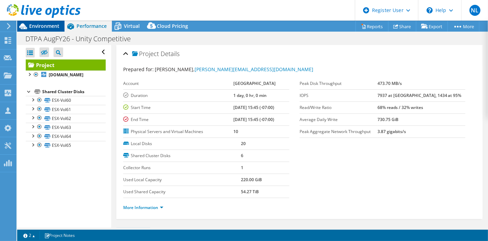
click at [45, 28] on span "Environment" at bounding box center [44, 26] width 30 height 7
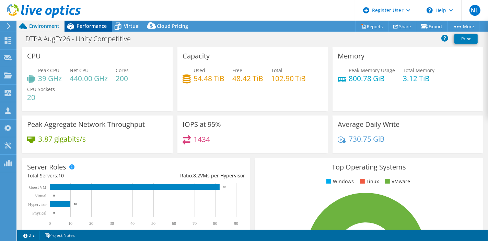
click at [78, 25] on span "Performance" at bounding box center [92, 26] width 30 height 7
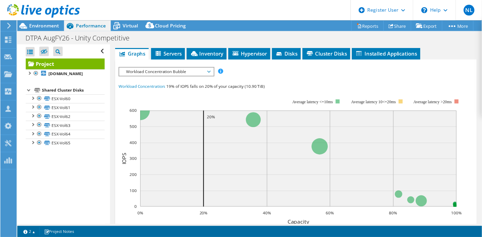
scroll to position [191, 0]
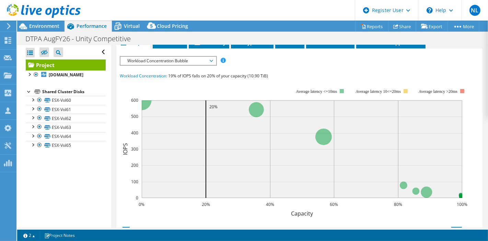
click at [207, 61] on span "Workload Concentration Bubble" at bounding box center [168, 61] width 88 height 8
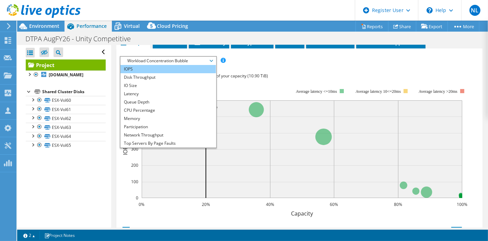
click at [145, 67] on li "IOPS" at bounding box center [168, 69] width 95 height 8
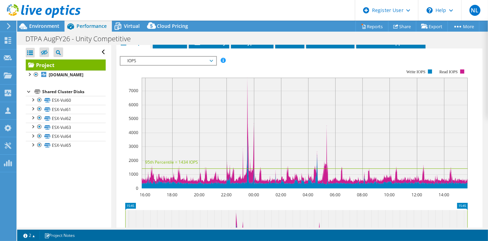
click at [143, 57] on span "IOPS" at bounding box center [168, 61] width 88 height 8
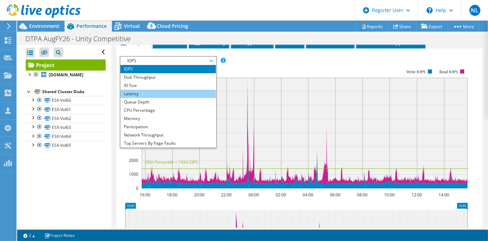
click at [140, 90] on li "Latency" at bounding box center [168, 94] width 95 height 8
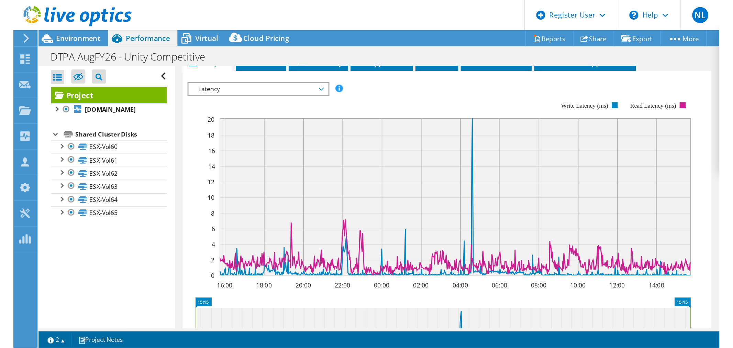
scroll to position [131, 0]
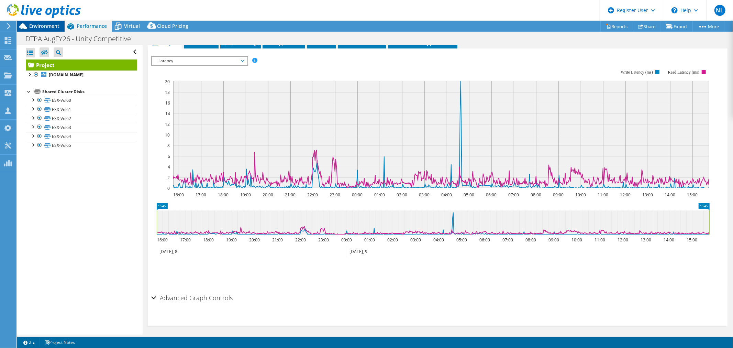
click at [49, 27] on span "Environment" at bounding box center [44, 26] width 30 height 7
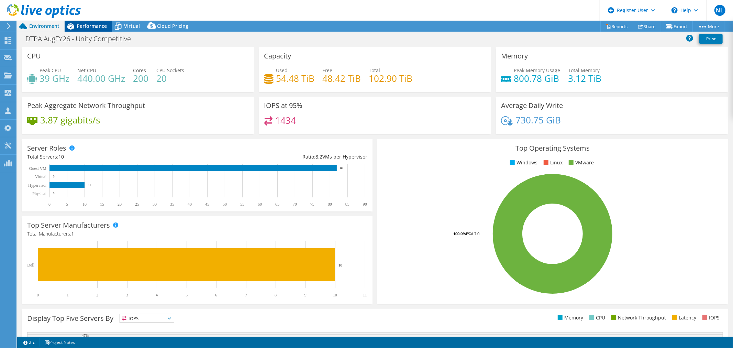
click at [96, 25] on span "Performance" at bounding box center [92, 26] width 30 height 7
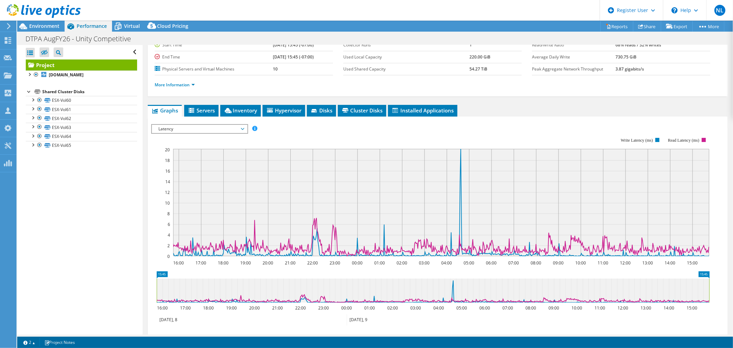
scroll to position [0, 0]
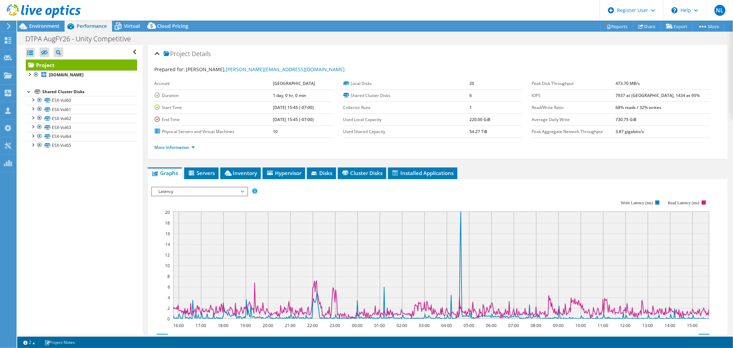
click at [46, 65] on link "Project" at bounding box center [81, 64] width 111 height 11
drag, startPoint x: 263, startPoint y: 95, endPoint x: 308, endPoint y: 94, distance: 45.0
click at [308, 94] on tr "Duration 1 day, 0 hr, 0 min" at bounding box center [244, 95] width 178 height 12
click at [308, 94] on td "1 day, 0 hr, 0 min" at bounding box center [303, 95] width 60 height 12
drag, startPoint x: 263, startPoint y: 94, endPoint x: 303, endPoint y: 95, distance: 39.5
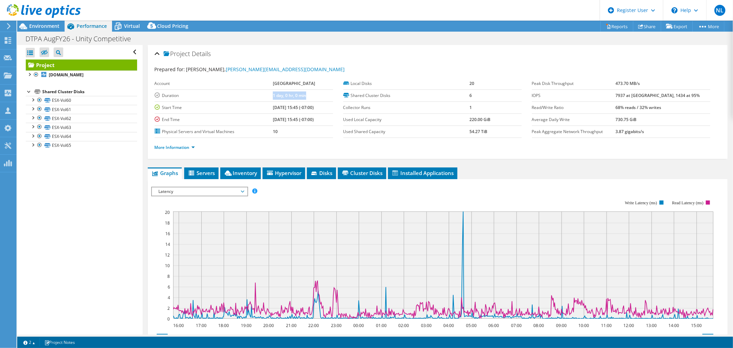
click at [303, 95] on tr "Duration 1 day, 0 hr, 0 min" at bounding box center [244, 95] width 178 height 12
click at [303, 95] on td "1 day, 0 hr, 0 min" at bounding box center [303, 95] width 60 height 12
click at [29, 73] on div at bounding box center [29, 73] width 7 height 7
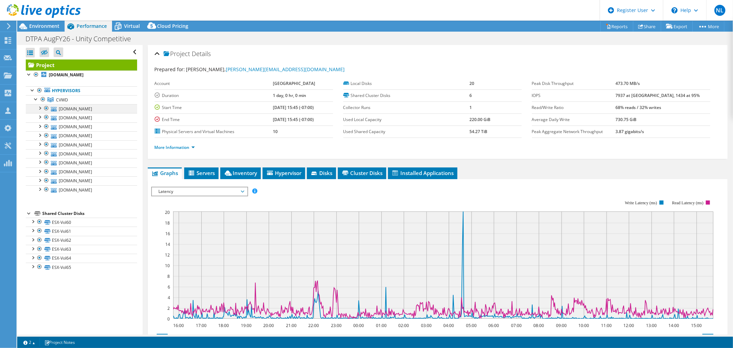
click at [40, 108] on div at bounding box center [39, 107] width 7 height 7
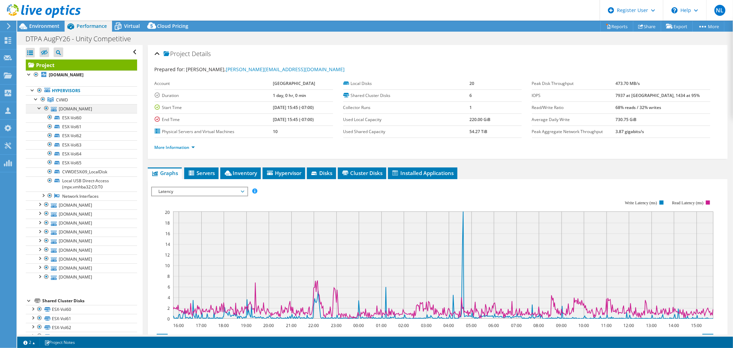
click at [39, 110] on div at bounding box center [39, 107] width 7 height 7
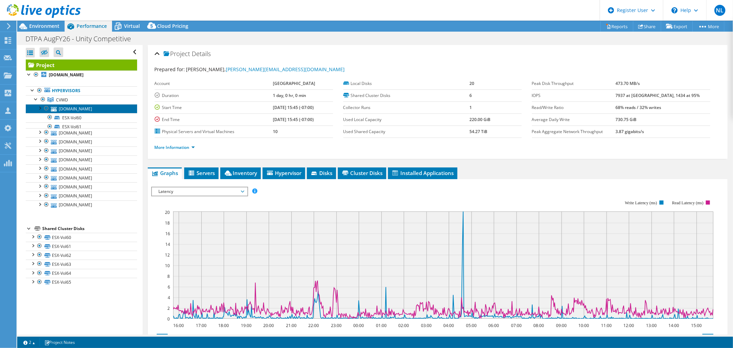
click at [74, 108] on link "[DOMAIN_NAME]" at bounding box center [81, 108] width 111 height 9
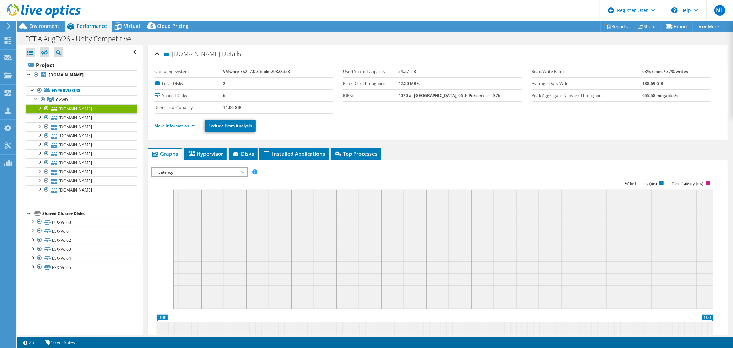
drag, startPoint x: 220, startPoint y: 96, endPoint x: 231, endPoint y: 95, distance: 10.7
click at [231, 95] on tr "Shared Disks 6" at bounding box center [244, 95] width 178 height 12
click at [231, 95] on td "6" at bounding box center [278, 95] width 110 height 12
drag, startPoint x: 221, startPoint y: 83, endPoint x: 229, endPoint y: 83, distance: 8.9
click at [229, 83] on tr "Local Disks 2" at bounding box center [244, 83] width 178 height 12
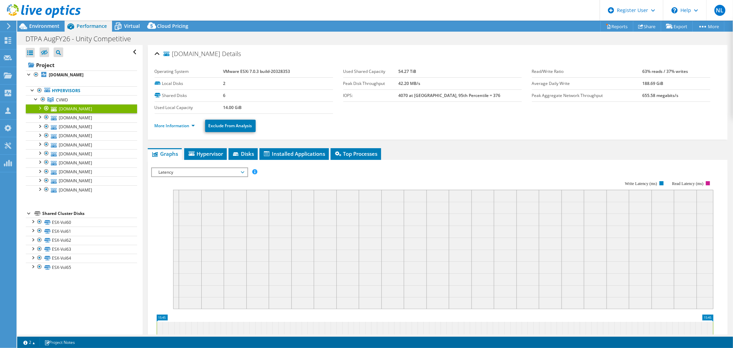
click at [229, 83] on td "2" at bounding box center [278, 83] width 110 height 12
click at [76, 182] on link "[DOMAIN_NAME]" at bounding box center [81, 180] width 111 height 9
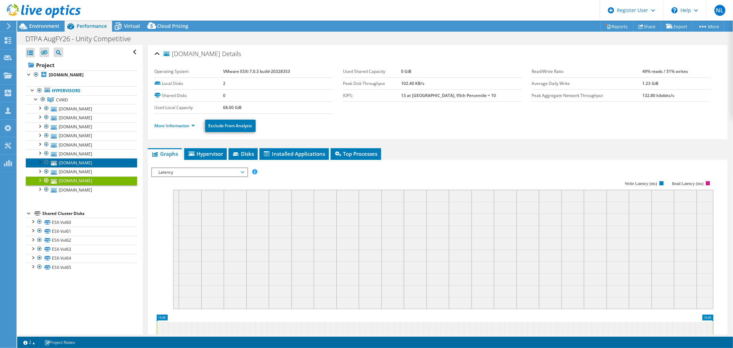
click at [78, 164] on link "[DOMAIN_NAME]" at bounding box center [81, 162] width 111 height 9
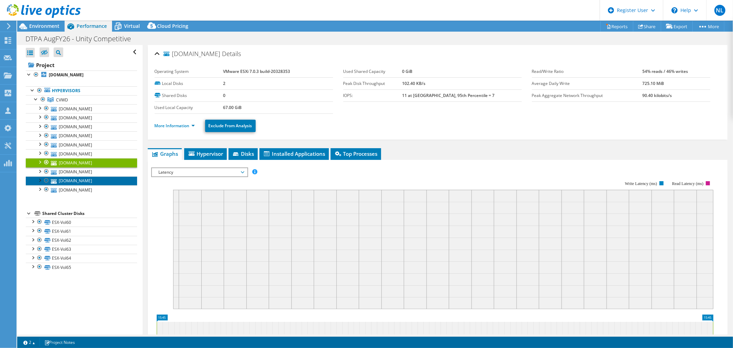
click at [78, 179] on link "[DOMAIN_NAME]" at bounding box center [81, 180] width 111 height 9
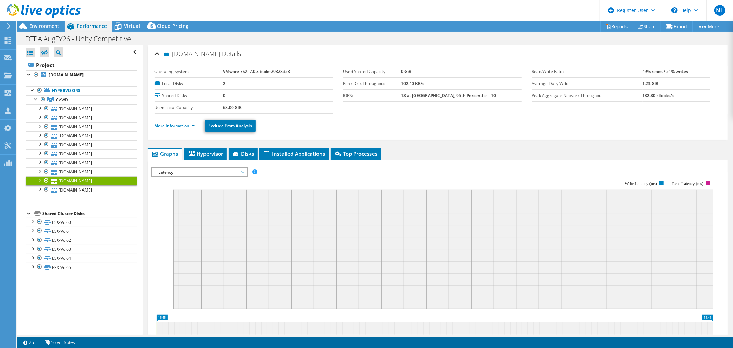
drag, startPoint x: 221, startPoint y: 107, endPoint x: 251, endPoint y: 109, distance: 30.6
click at [251, 109] on tr "Used Local Capacity 68.00 GiB" at bounding box center [244, 107] width 178 height 12
click at [251, 109] on td "68.00 GiB" at bounding box center [278, 107] width 110 height 12
click at [97, 163] on link "[DOMAIN_NAME]" at bounding box center [81, 162] width 111 height 9
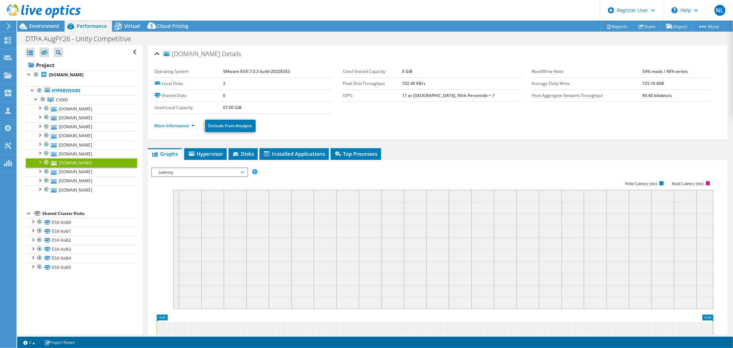
drag, startPoint x: 221, startPoint y: 107, endPoint x: 248, endPoint y: 107, distance: 27.5
click at [248, 107] on tr "Used Local Capacity 67.00 GiB" at bounding box center [244, 107] width 178 height 12
click at [248, 107] on td "67.00 GiB" at bounding box center [278, 107] width 110 height 12
click at [97, 107] on link "[DOMAIN_NAME]" at bounding box center [81, 108] width 111 height 9
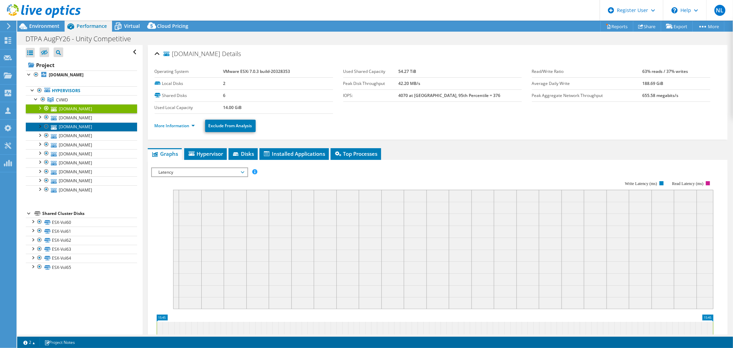
click at [117, 124] on link "[DOMAIN_NAME]" at bounding box center [81, 126] width 111 height 9
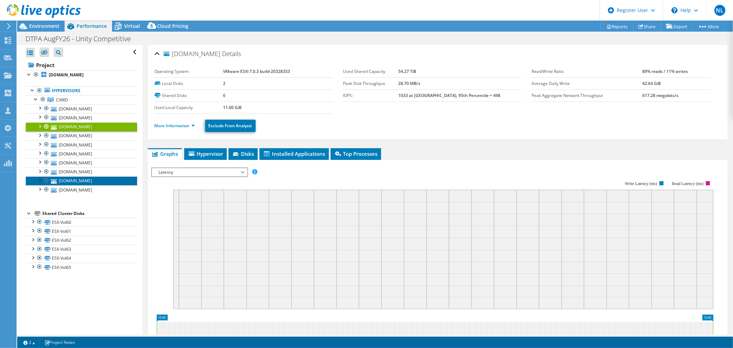
click at [85, 181] on link "[DOMAIN_NAME]" at bounding box center [81, 180] width 111 height 9
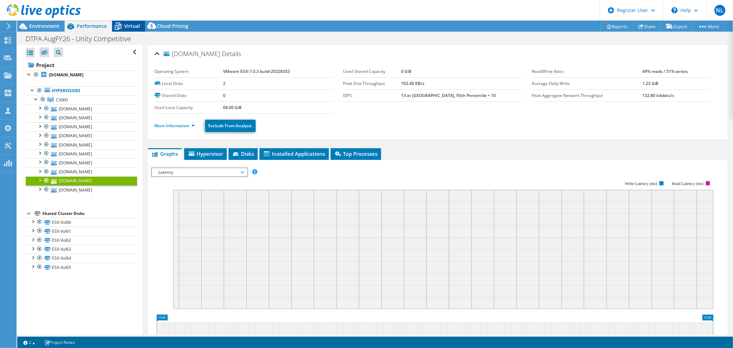
click at [126, 23] on span "Virtual" at bounding box center [132, 26] width 16 height 7
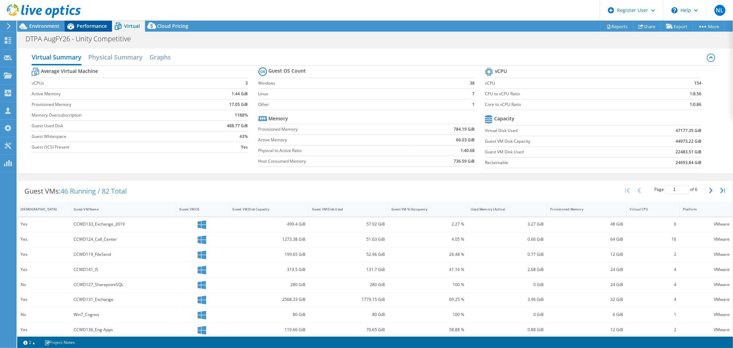
click at [86, 24] on span "Performance" at bounding box center [92, 26] width 30 height 7
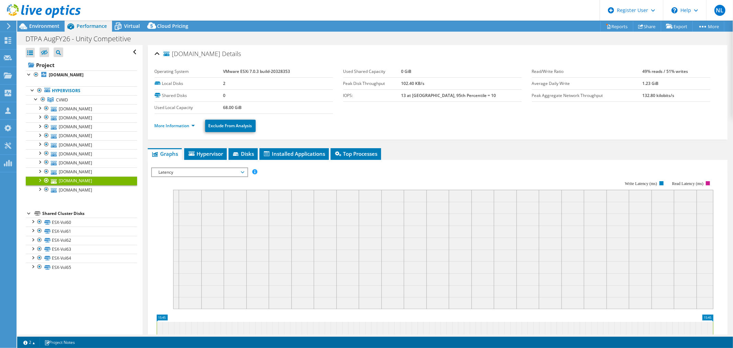
scroll to position [38, 0]
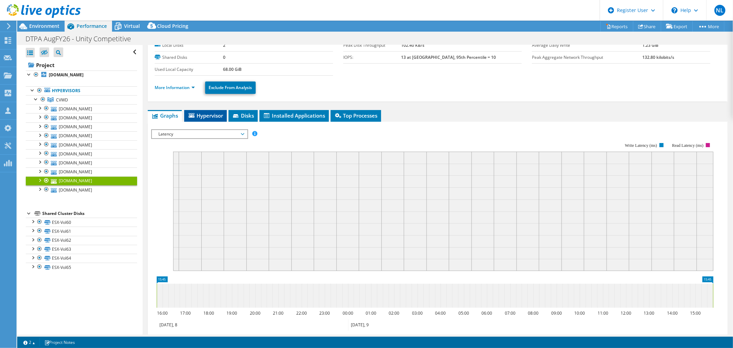
click at [218, 114] on span "Hypervisor" at bounding box center [206, 115] width 36 height 7
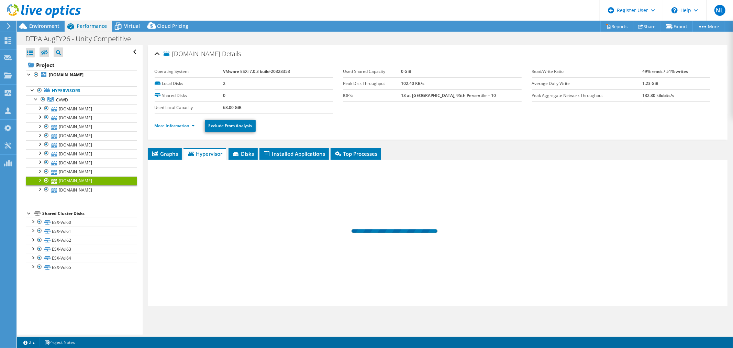
scroll to position [0, 0]
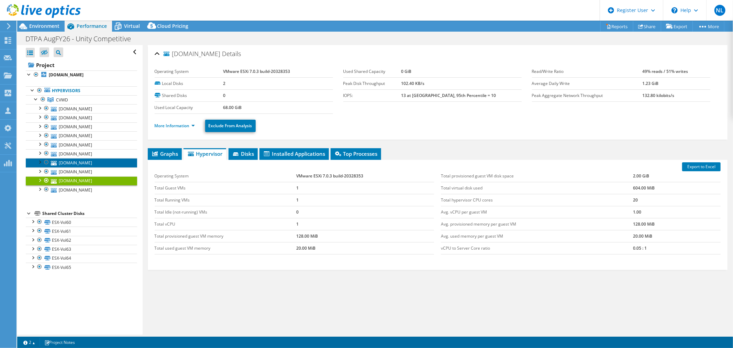
click at [82, 162] on link "[DOMAIN_NAME]" at bounding box center [81, 162] width 111 height 9
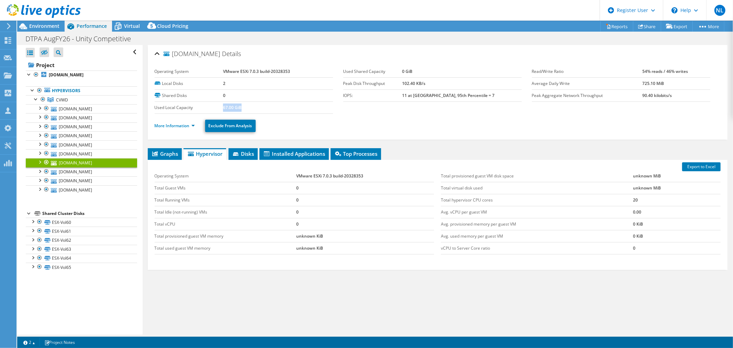
drag, startPoint x: 222, startPoint y: 109, endPoint x: 247, endPoint y: 109, distance: 25.4
click at [247, 109] on td "67.00 GiB" at bounding box center [278, 107] width 110 height 12
click at [83, 183] on link "[DOMAIN_NAME]" at bounding box center [81, 180] width 111 height 9
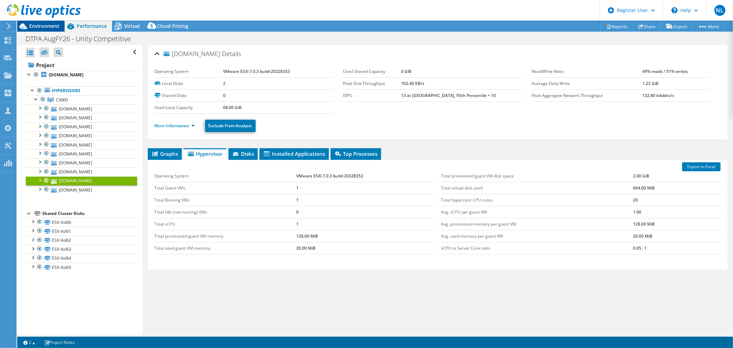
click at [56, 25] on span "Environment" at bounding box center [44, 26] width 30 height 7
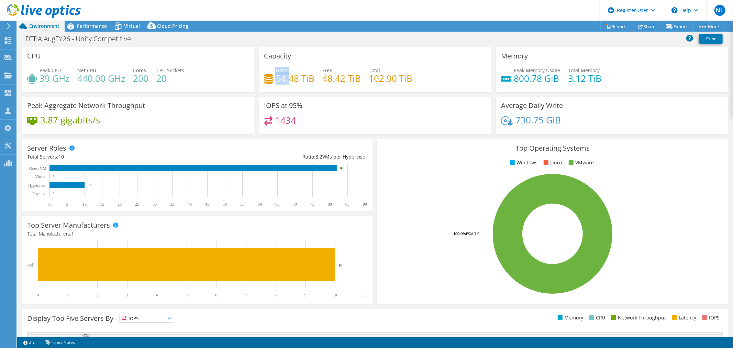
drag, startPoint x: 273, startPoint y: 77, endPoint x: 286, endPoint y: 77, distance: 12.7
click at [286, 77] on div "Used 54.48 TiB" at bounding box center [289, 74] width 50 height 15
click at [286, 77] on h4 "54.48 TiB" at bounding box center [295, 79] width 38 height 8
drag, startPoint x: 275, startPoint y: 77, endPoint x: 432, endPoint y: 74, distance: 157.0
click at [432, 74] on div "Used 54.48 TiB Free 48.42 TiB Total 102.90 TiB" at bounding box center [375, 78] width 222 height 22
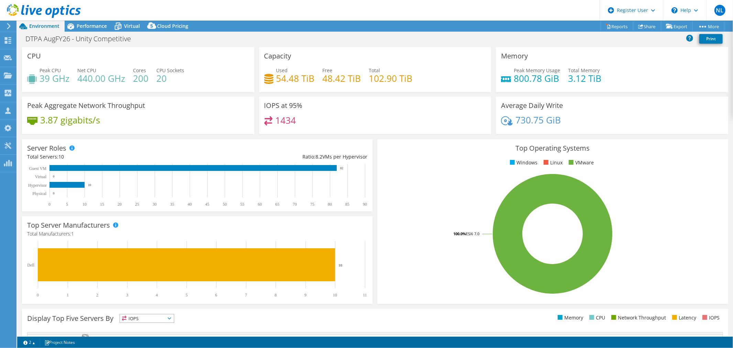
click at [432, 74] on div "Used 54.48 TiB Free 48.42 TiB Total 102.90 TiB" at bounding box center [375, 78] width 222 height 22
drag, startPoint x: 273, startPoint y: 77, endPoint x: 462, endPoint y: 77, distance: 188.9
click at [462, 77] on div "Used 54.48 TiB Free 48.42 TiB Total 102.90 TiB" at bounding box center [375, 78] width 222 height 22
drag, startPoint x: 273, startPoint y: 77, endPoint x: 300, endPoint y: 78, distance: 26.1
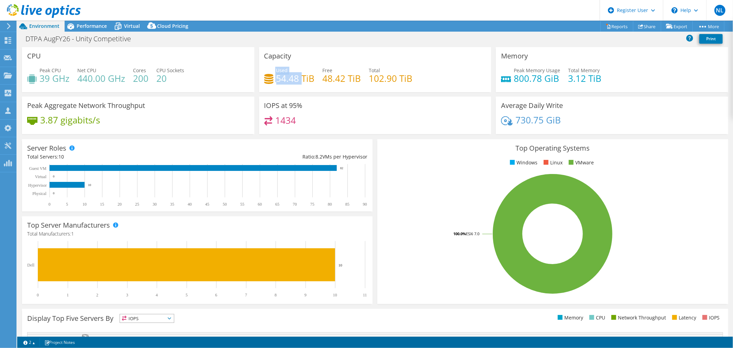
click at [300, 78] on div "Used 54.48 TiB" at bounding box center [289, 74] width 50 height 15
click at [300, 78] on h4 "54.48 TiB" at bounding box center [295, 79] width 38 height 8
click at [77, 24] on span "Performance" at bounding box center [92, 26] width 30 height 7
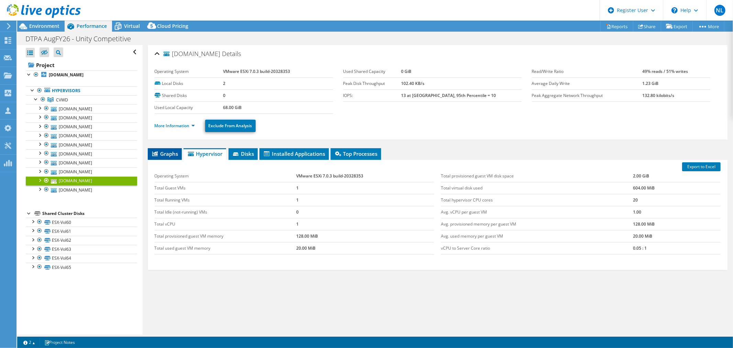
click at [166, 151] on span "Graphs" at bounding box center [164, 153] width 27 height 7
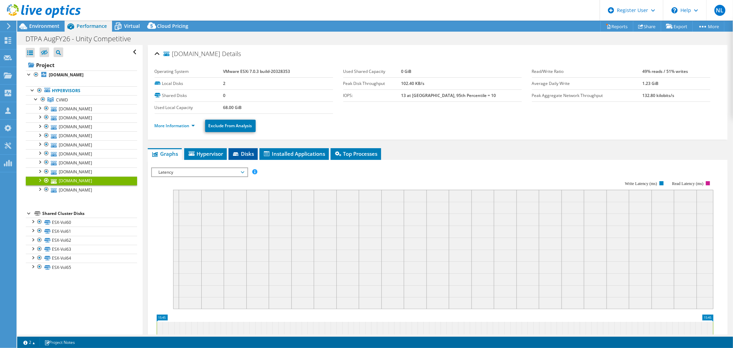
click at [238, 151] on span "Disks" at bounding box center [243, 153] width 22 height 7
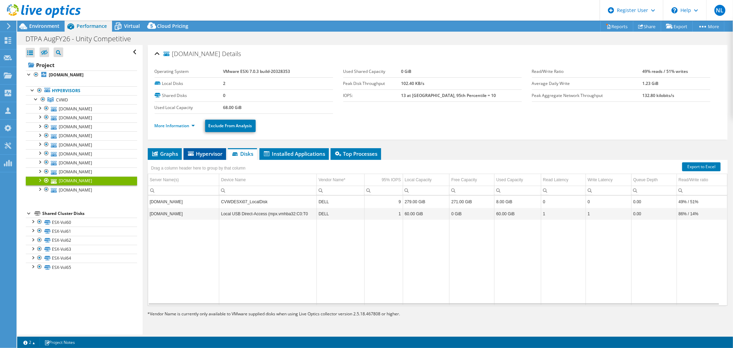
click at [209, 155] on span "Hypervisor" at bounding box center [205, 153] width 36 height 7
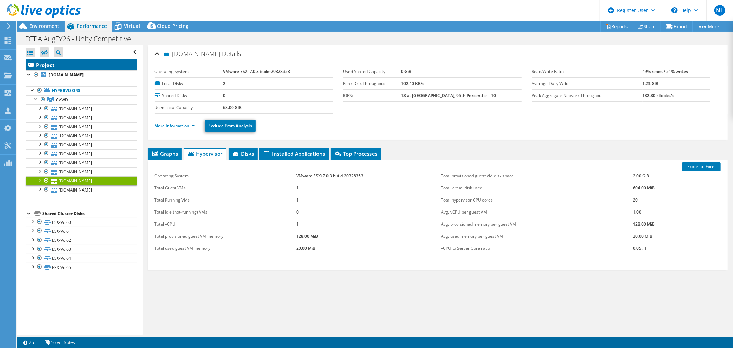
click at [63, 63] on link "Project" at bounding box center [81, 64] width 111 height 11
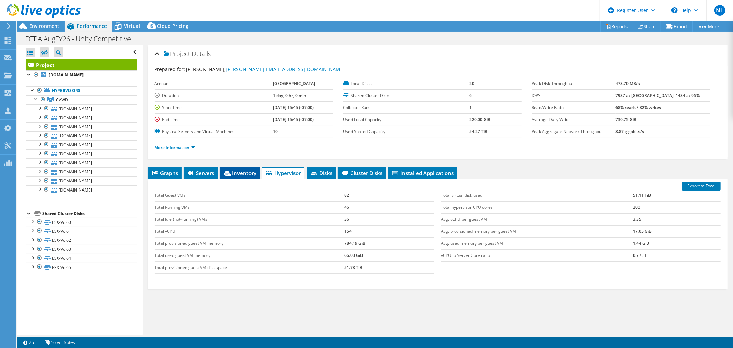
click at [239, 171] on span "Inventory" at bounding box center [240, 172] width 34 height 7
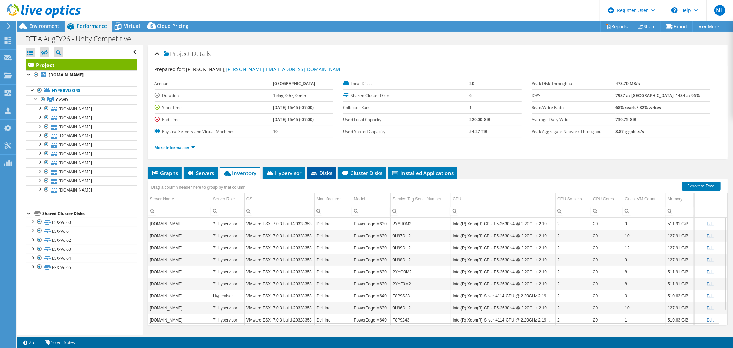
click at [317, 174] on icon at bounding box center [313, 172] width 5 height 3
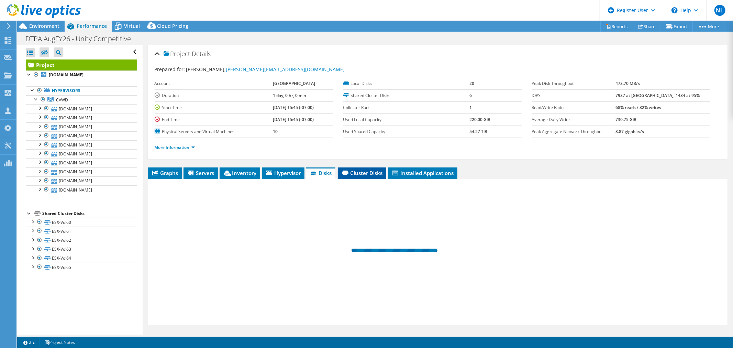
click at [351, 173] on span "Cluster Disks" at bounding box center [362, 172] width 42 height 7
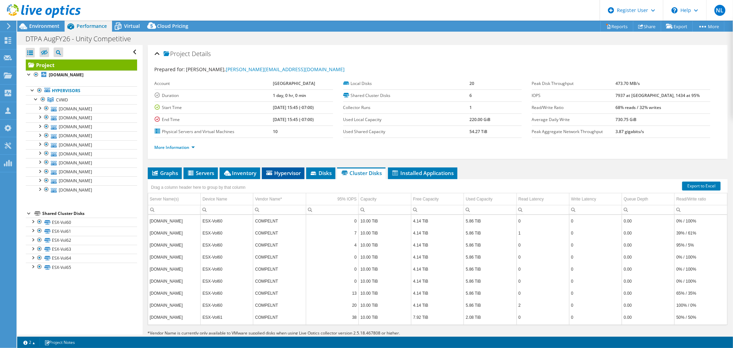
click at [283, 172] on span "Hypervisor" at bounding box center [283, 172] width 36 height 7
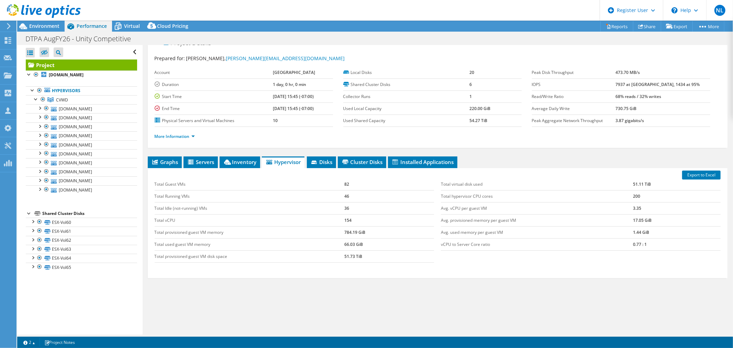
scroll to position [16, 0]
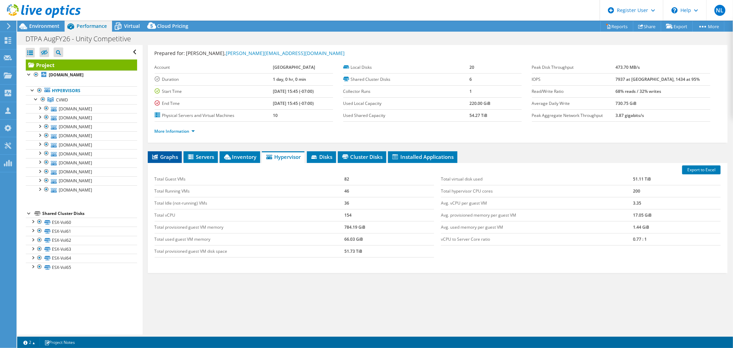
click at [163, 153] on span "Graphs" at bounding box center [164, 156] width 27 height 7
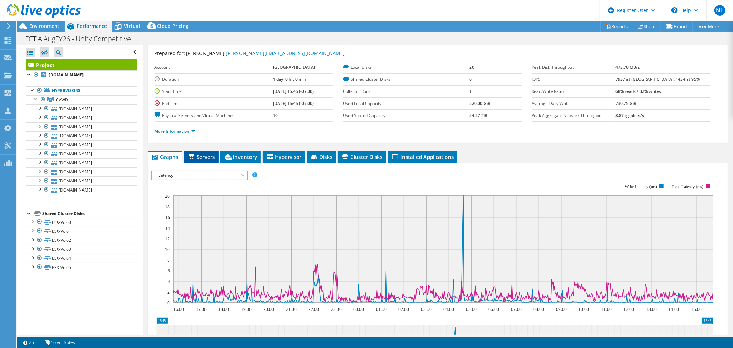
click at [216, 156] on li "Servers" at bounding box center [201, 157] width 34 height 12
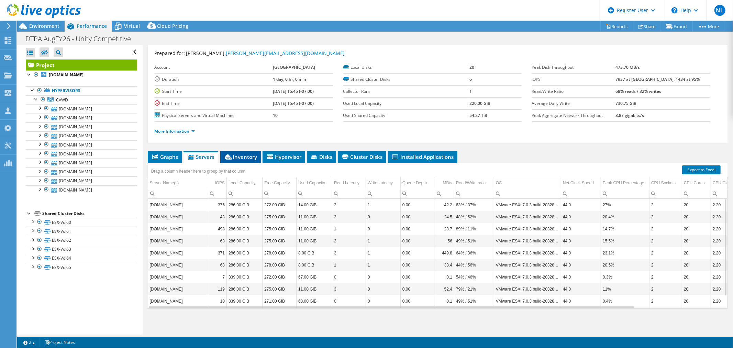
click at [235, 158] on span "Inventory" at bounding box center [241, 156] width 34 height 7
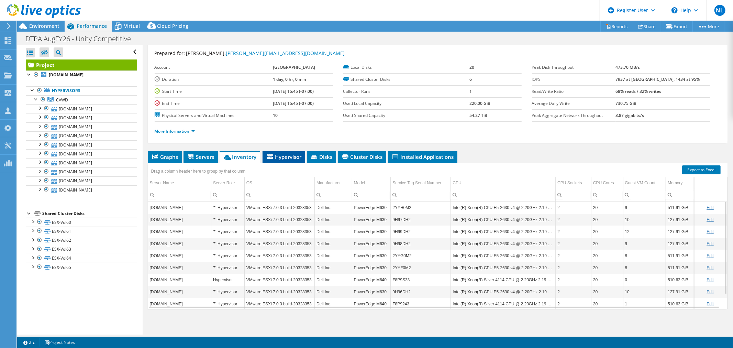
click at [290, 158] on span "Hypervisor" at bounding box center [284, 156] width 36 height 7
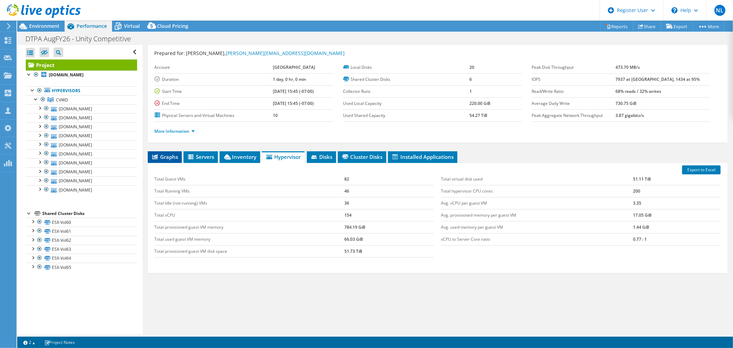
click at [167, 159] on li "Graphs" at bounding box center [165, 157] width 34 height 12
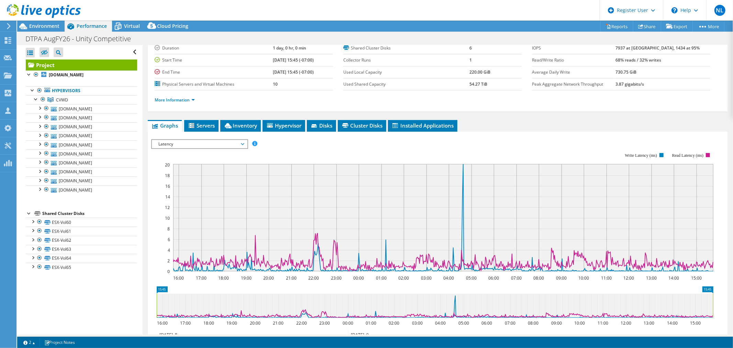
scroll to position [93, 0]
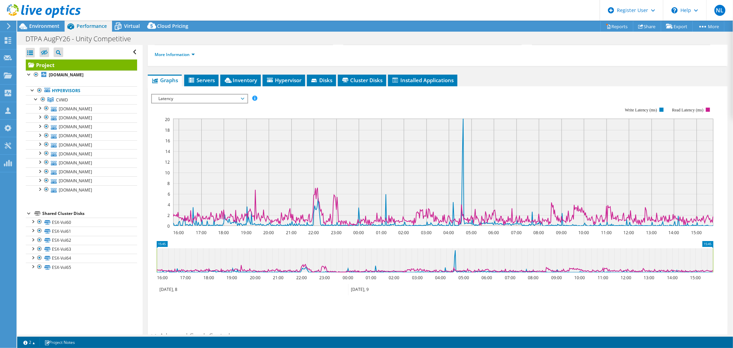
click at [221, 94] on span "Latency" at bounding box center [199, 98] width 88 height 8
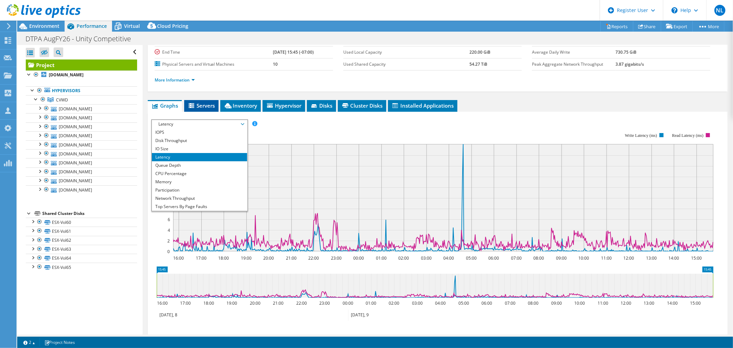
scroll to position [54, 0]
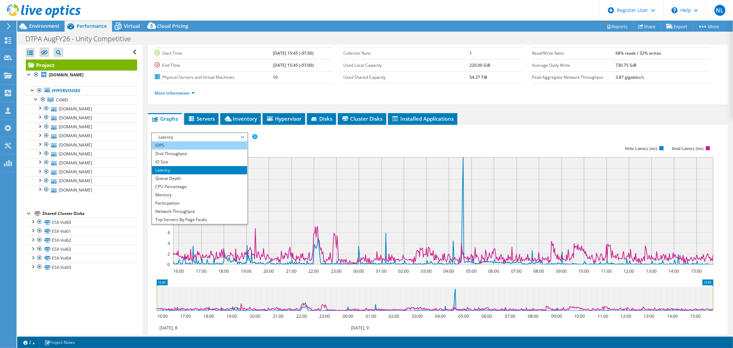
click at [188, 142] on li "IOPS" at bounding box center [199, 145] width 95 height 8
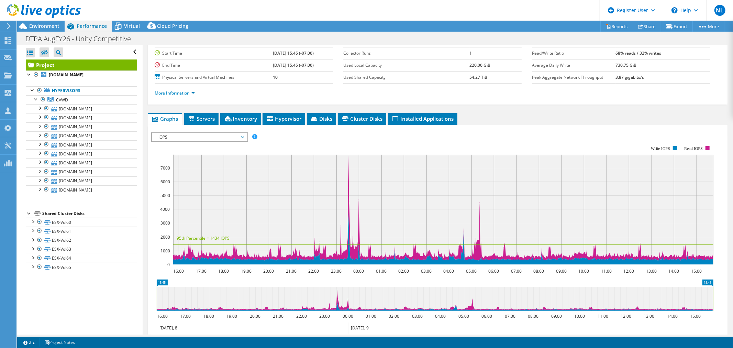
click at [218, 138] on span "IOPS" at bounding box center [199, 137] width 88 height 8
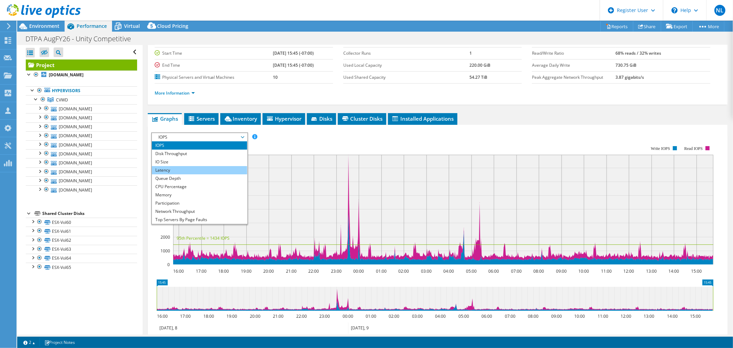
click at [204, 166] on li "Latency" at bounding box center [199, 170] width 95 height 8
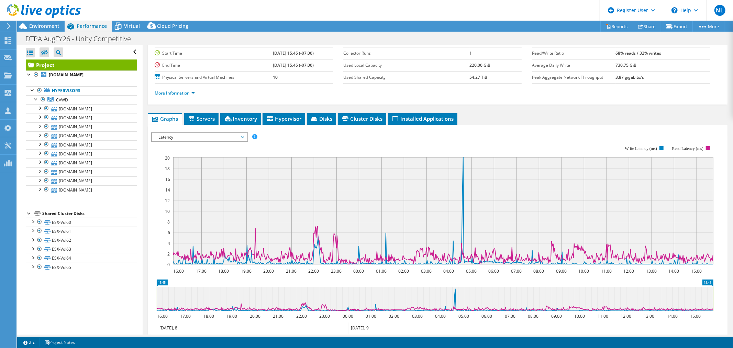
click at [203, 134] on span "Latency" at bounding box center [199, 137] width 88 height 8
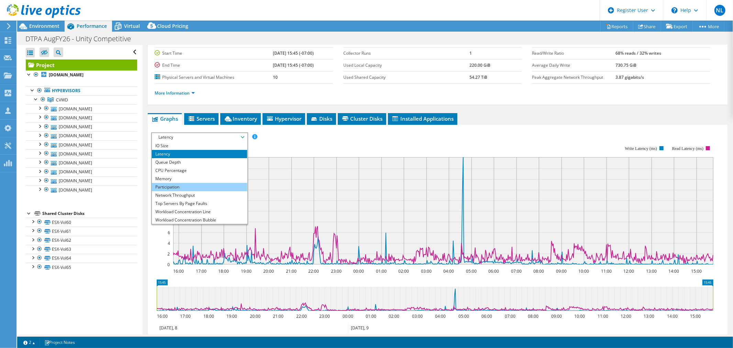
scroll to position [25, 0]
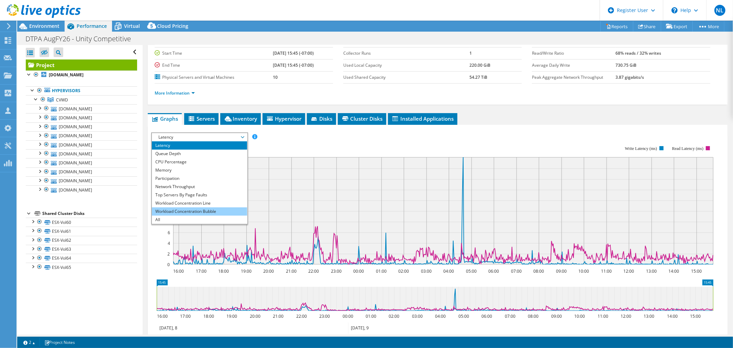
click at [201, 207] on li "Workload Concentration Bubble" at bounding box center [199, 211] width 95 height 8
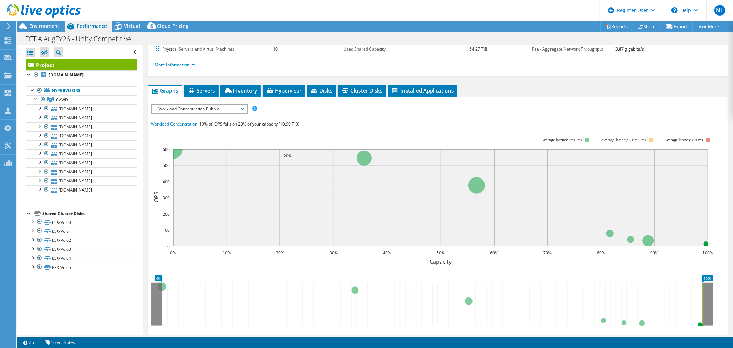
scroll to position [93, 0]
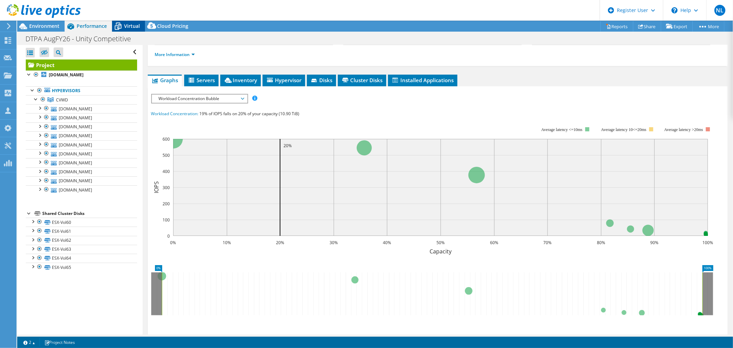
click at [132, 27] on span "Virtual" at bounding box center [132, 26] width 16 height 7
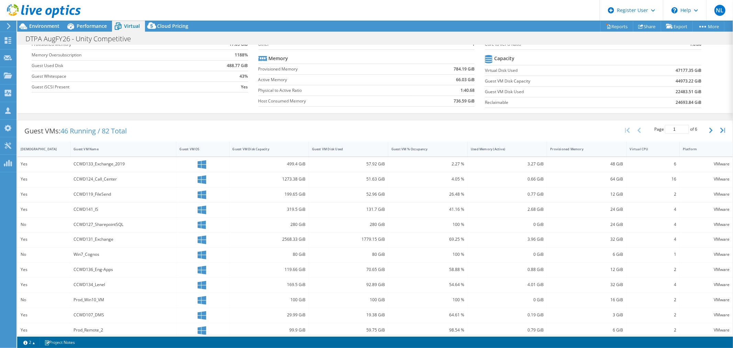
scroll to position [76, 0]
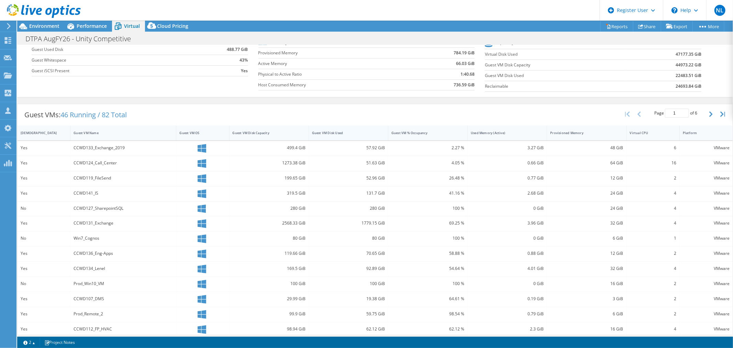
click at [316, 132] on div "Guest VM Disk Used" at bounding box center [344, 133] width 65 height 4
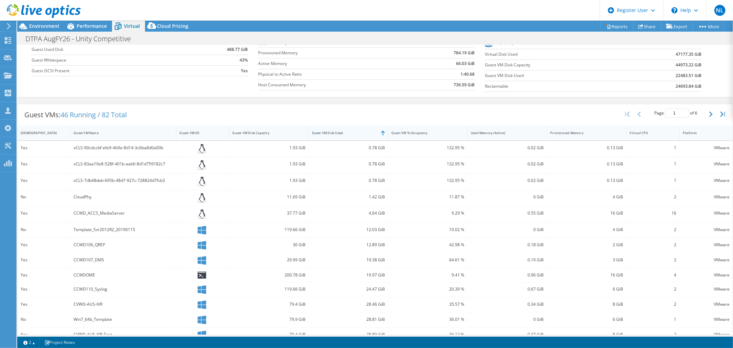
click at [316, 132] on div "Guest VM Disk Used" at bounding box center [344, 133] width 65 height 4
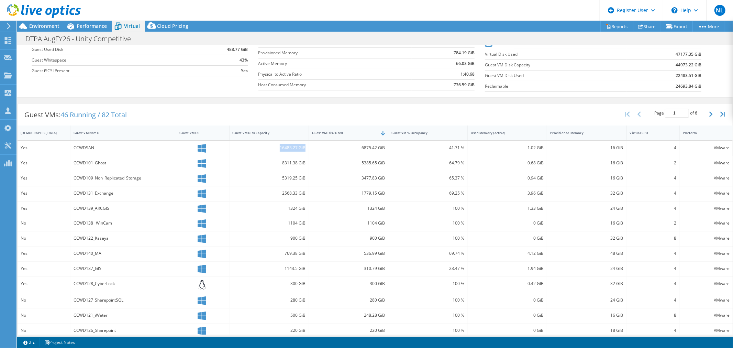
drag, startPoint x: 278, startPoint y: 146, endPoint x: 303, endPoint y: 148, distance: 25.8
click at [303, 148] on div "16483.27 GiB" at bounding box center [268, 148] width 79 height 15
drag, startPoint x: 84, startPoint y: 147, endPoint x: 94, endPoint y: 148, distance: 9.3
click at [94, 148] on div "CCWDSAN" at bounding box center [123, 148] width 99 height 8
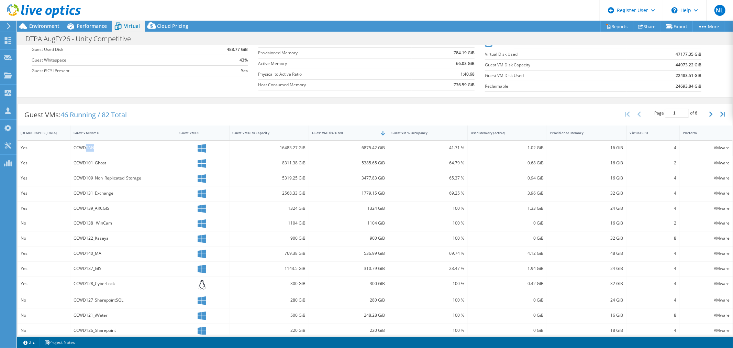
click at [94, 148] on div "CCWDSAN" at bounding box center [123, 148] width 99 height 8
drag, startPoint x: 73, startPoint y: 148, endPoint x: 81, endPoint y: 148, distance: 7.9
click at [81, 148] on div "CCWDSAN" at bounding box center [123, 148] width 99 height 8
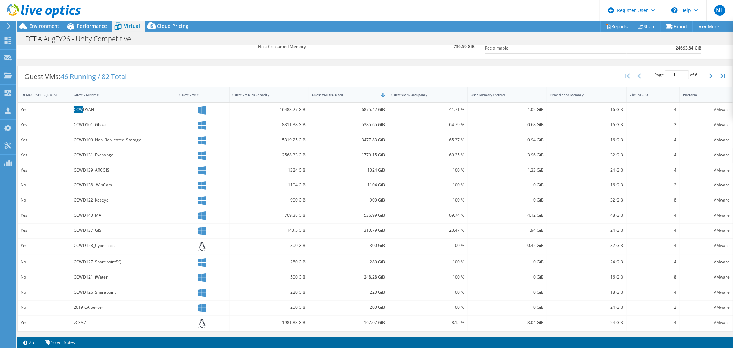
scroll to position [115, 0]
drag, startPoint x: 93, startPoint y: 123, endPoint x: 106, endPoint y: 122, distance: 12.4
click at [106, 122] on div "CCWD101_Ghost" at bounding box center [123, 124] width 99 height 8
click at [111, 122] on div "CCWD101_Ghost" at bounding box center [123, 124] width 99 height 8
drag, startPoint x: 92, startPoint y: 139, endPoint x: 109, endPoint y: 138, distance: 16.9
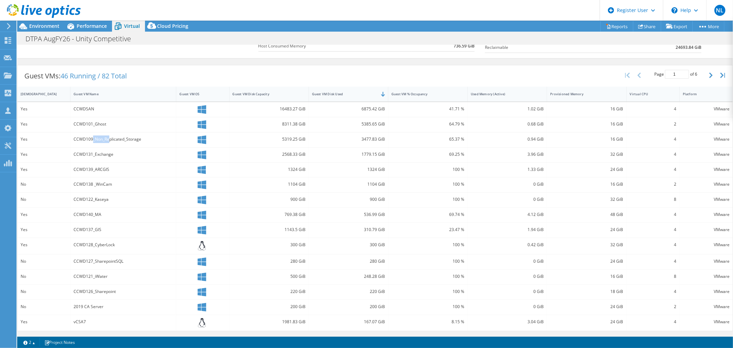
click at [109, 138] on div "CCWD109_Non_Replicated_Storage" at bounding box center [123, 139] width 99 height 8
drag, startPoint x: 73, startPoint y: 139, endPoint x: 140, endPoint y: 139, distance: 66.6
click at [140, 139] on div "CCWD109_Non_Replicated_Storage" at bounding box center [123, 139] width 99 height 8
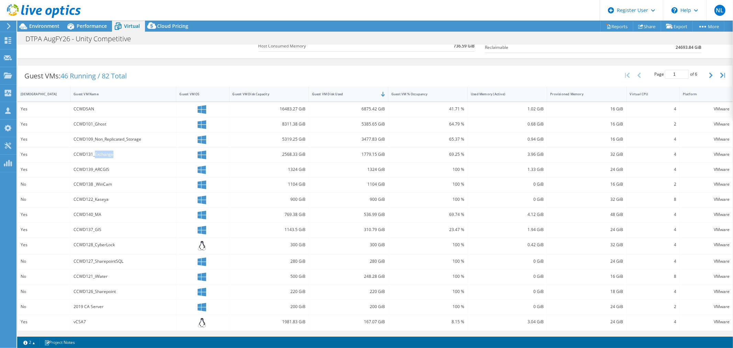
drag, startPoint x: 94, startPoint y: 155, endPoint x: 119, endPoint y: 154, distance: 25.4
click at [119, 154] on div "CCWD131_Exchange" at bounding box center [123, 154] width 99 height 8
drag, startPoint x: 74, startPoint y: 153, endPoint x: 119, endPoint y: 152, distance: 45.0
click at [119, 152] on div "CCWD131_Exchange" at bounding box center [123, 154] width 99 height 8
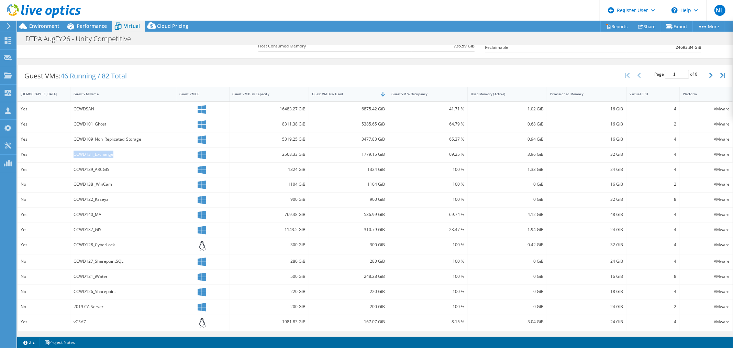
click at [119, 152] on div "CCWD131_Exchange" at bounding box center [123, 154] width 99 height 8
drag, startPoint x: 93, startPoint y: 169, endPoint x: 105, endPoint y: 167, distance: 11.8
click at [105, 167] on div "CCWD139_ARCGIS" at bounding box center [123, 170] width 99 height 8
click at [105, 172] on div "CCWD139_ARCGIS" at bounding box center [123, 170] width 99 height 8
click at [94, 109] on div "CCWDSAN" at bounding box center [123, 109] width 99 height 8
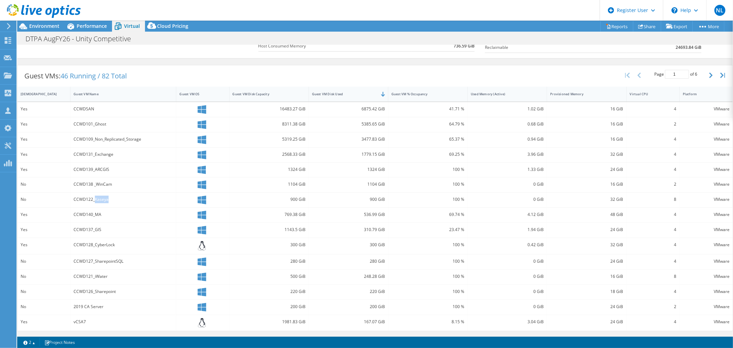
drag, startPoint x: 93, startPoint y: 199, endPoint x: 118, endPoint y: 202, distance: 24.9
click at [118, 202] on div "CCWD122_Kaseya" at bounding box center [123, 199] width 99 height 8
click at [24, 24] on icon at bounding box center [23, 26] width 8 height 6
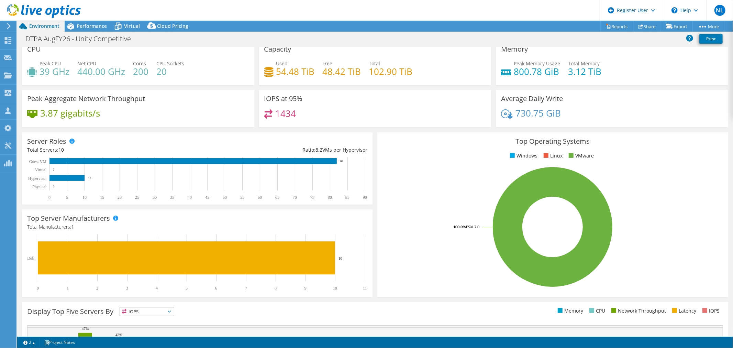
scroll to position [0, 0]
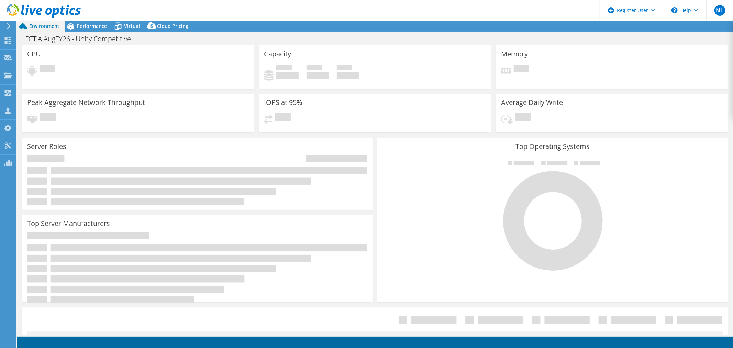
select select "USEast"
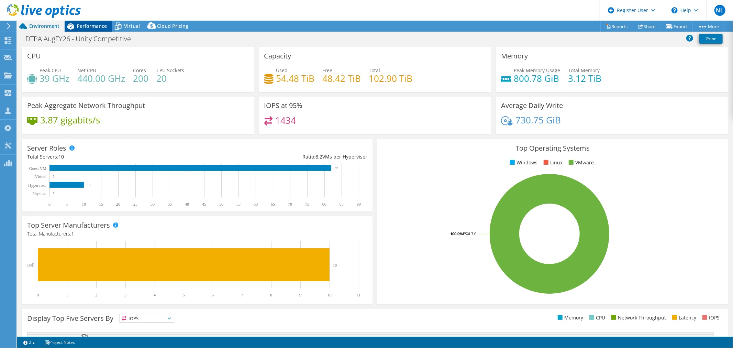
click at [84, 22] on div "Performance" at bounding box center [88, 26] width 47 height 11
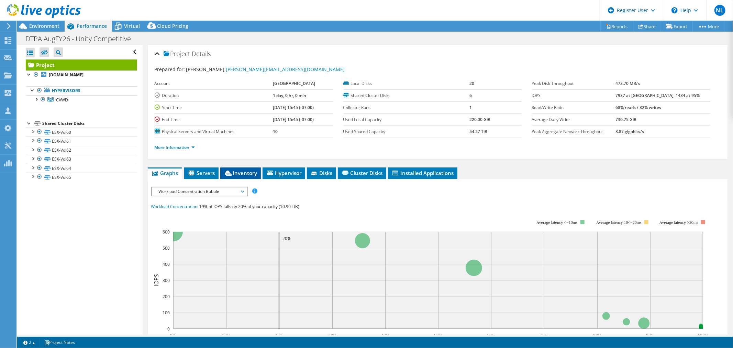
click at [235, 173] on span "Inventory" at bounding box center [241, 172] width 34 height 7
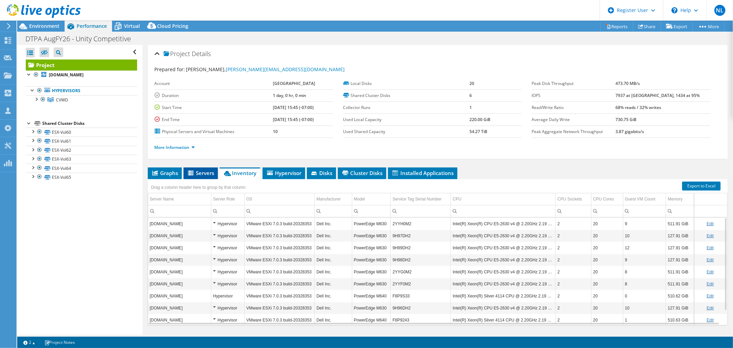
click at [210, 173] on span "Servers" at bounding box center [200, 172] width 27 height 7
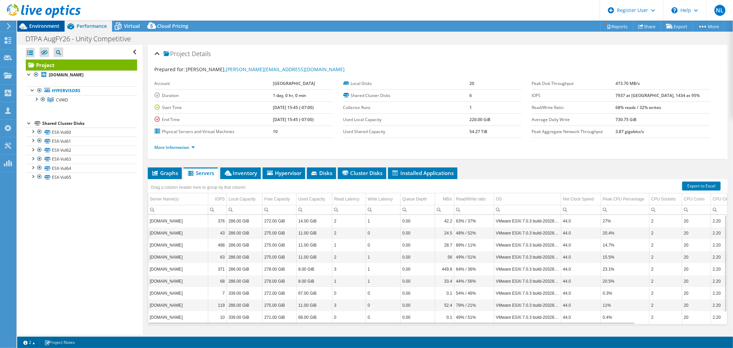
click at [35, 25] on span "Environment" at bounding box center [44, 26] width 30 height 7
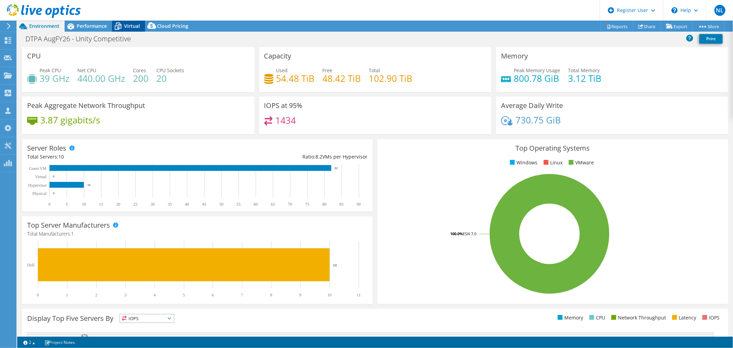
click at [132, 30] on div "Virtual" at bounding box center [128, 26] width 33 height 11
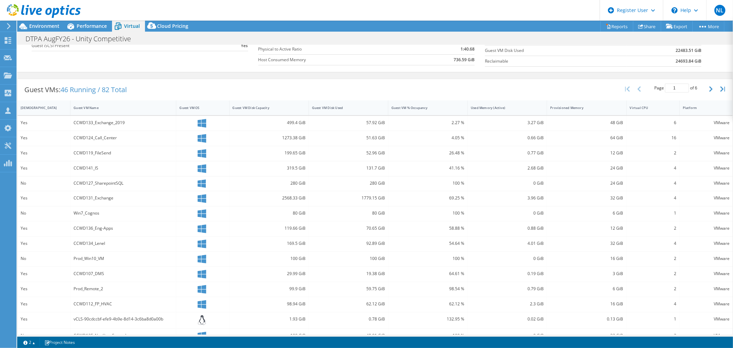
scroll to position [114, 0]
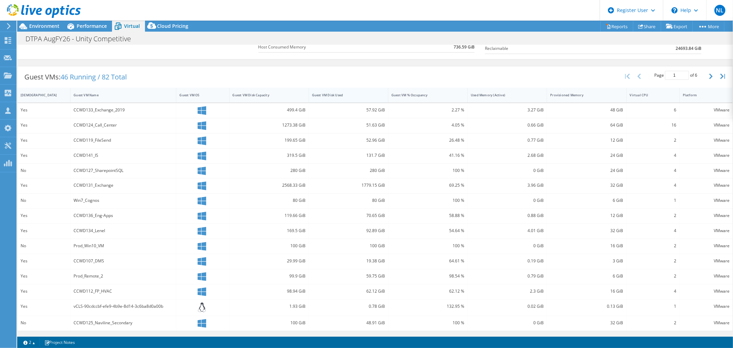
click at [337, 93] on div "Guest VM Disk Used" at bounding box center [344, 95] width 65 height 4
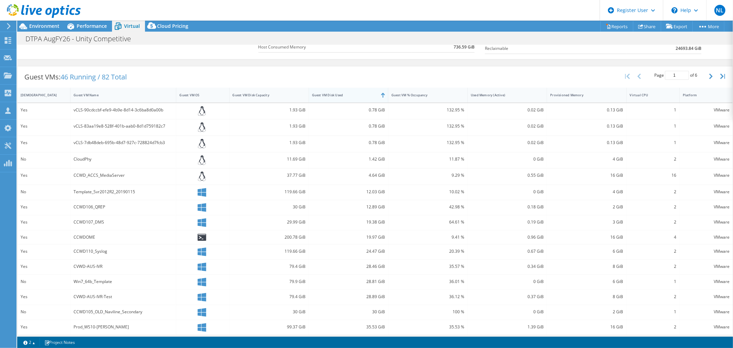
click at [337, 93] on div "Guest VM Disk Used" at bounding box center [344, 95] width 65 height 4
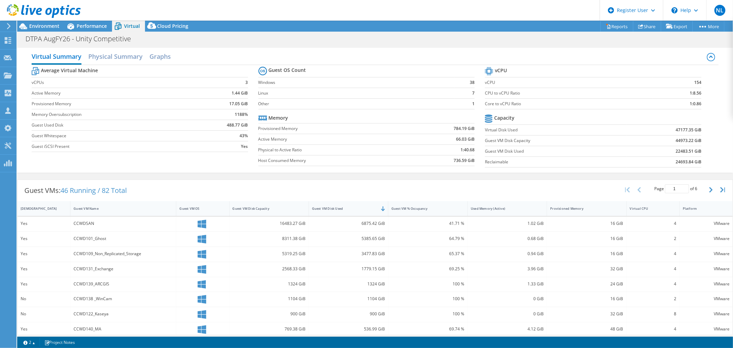
scroll to position [0, 0]
click at [48, 29] on span "Environment" at bounding box center [44, 26] width 30 height 7
